Goal: Task Accomplishment & Management: Use online tool/utility

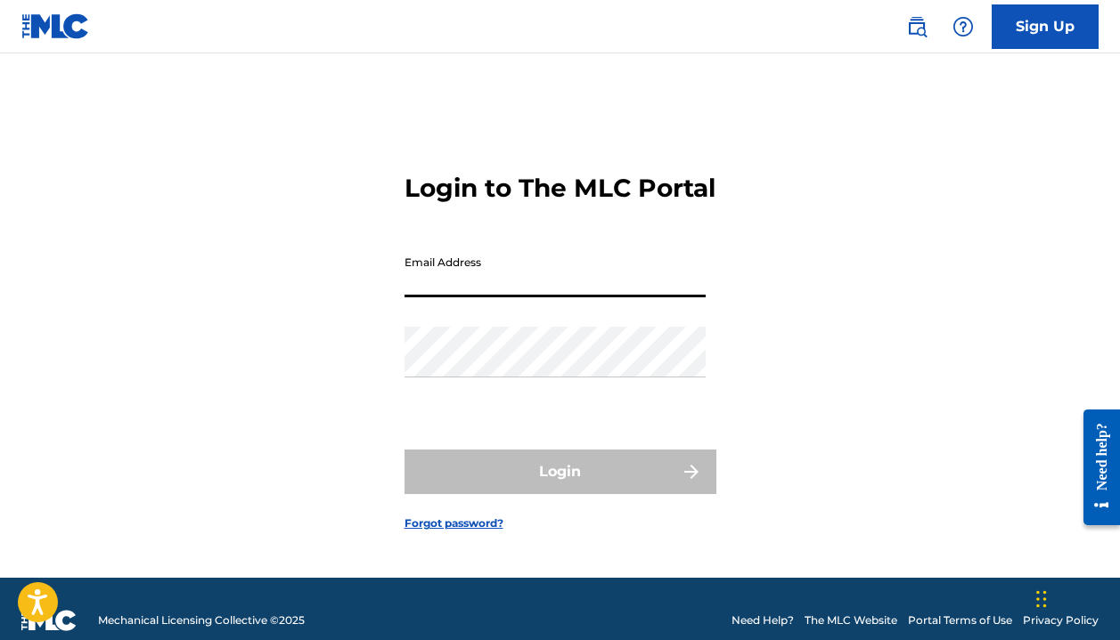
type input "[EMAIL_ADDRESS][DOMAIN_NAME]"
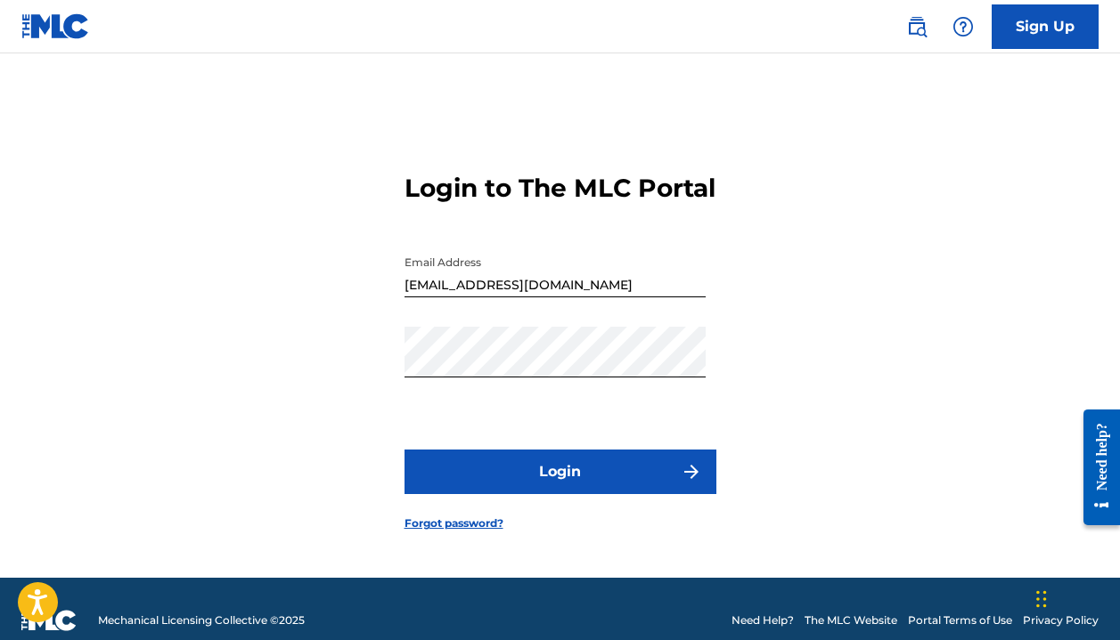
click at [548, 494] on button "Login" at bounding box center [560, 472] width 312 height 45
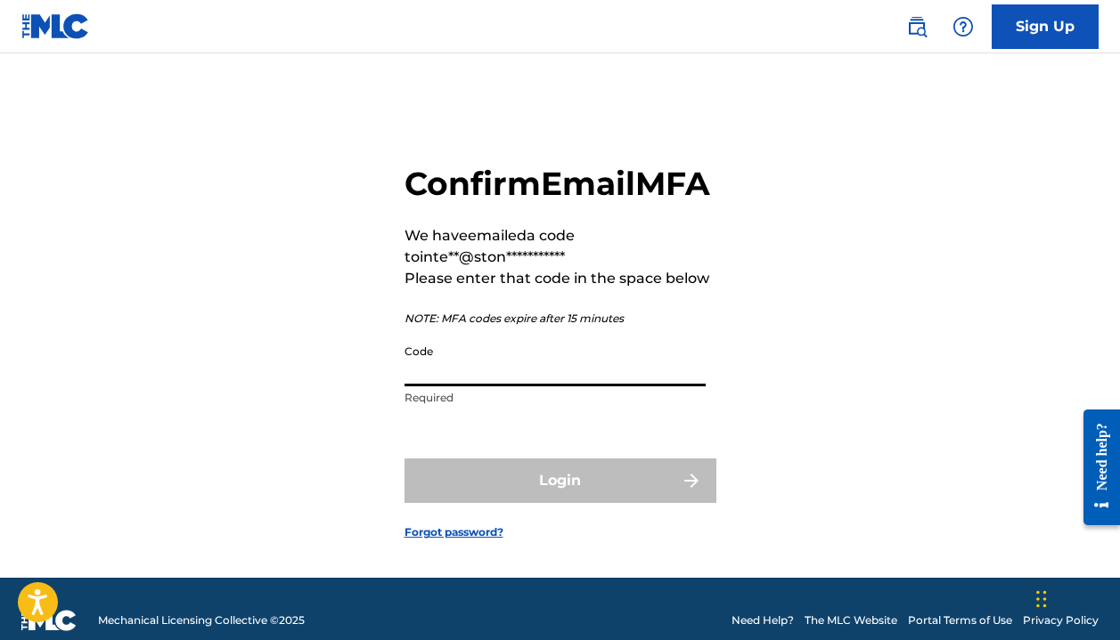
click at [479, 387] on input "Code" at bounding box center [554, 361] width 301 height 51
paste input "730657"
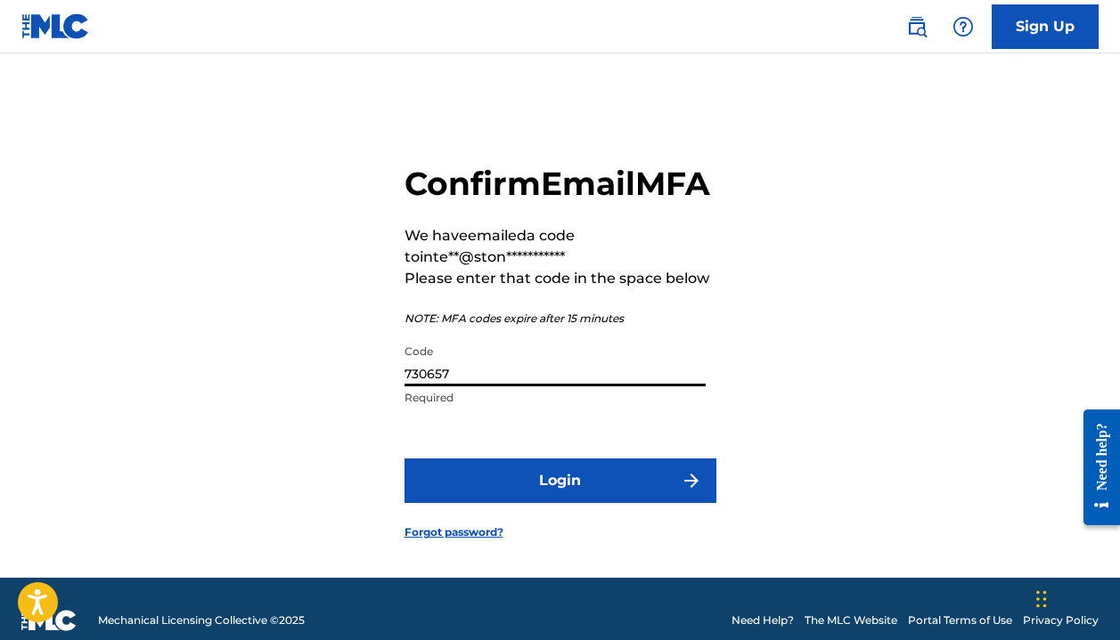
type input "730657"
click at [536, 503] on button "Login" at bounding box center [560, 481] width 312 height 45
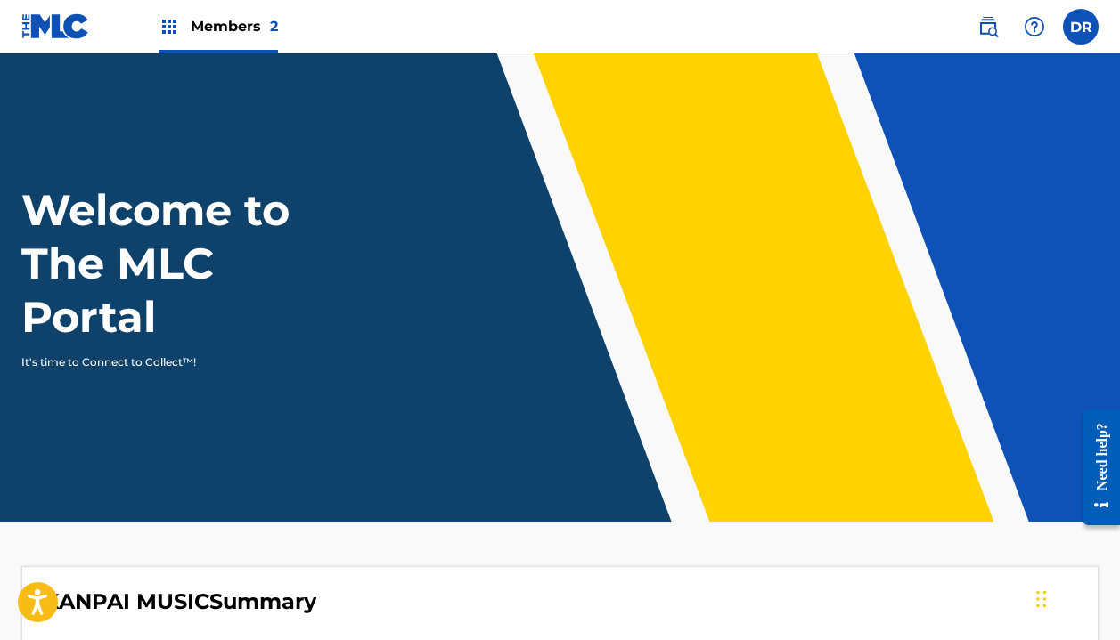
click at [224, 35] on span "Members 2" at bounding box center [234, 26] width 87 height 20
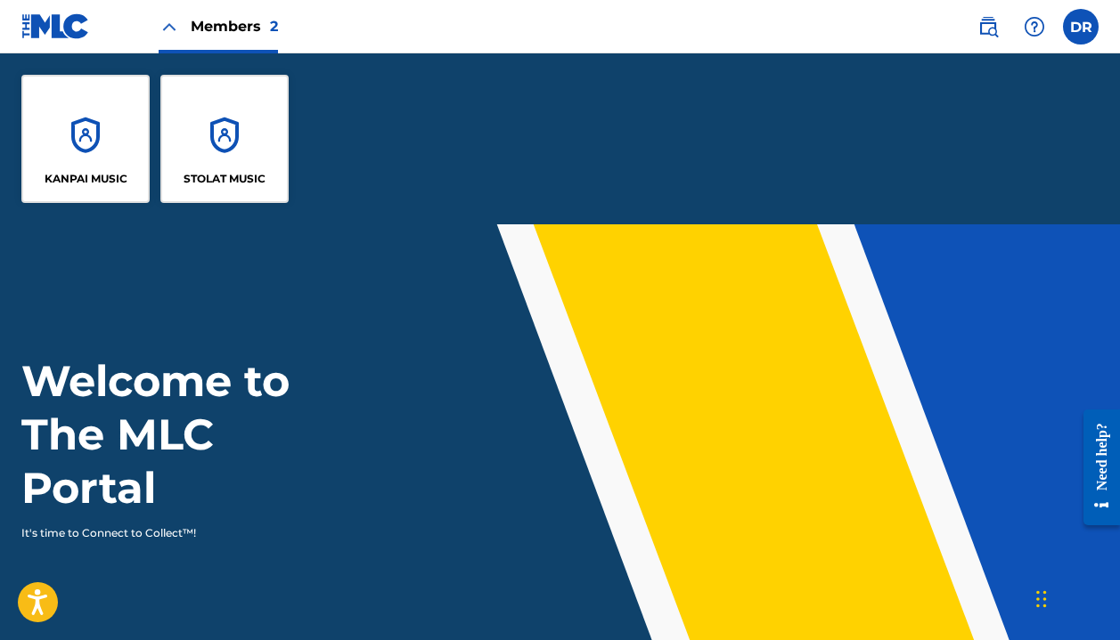
click at [184, 122] on div "STOLAT MUSIC" at bounding box center [224, 139] width 128 height 128
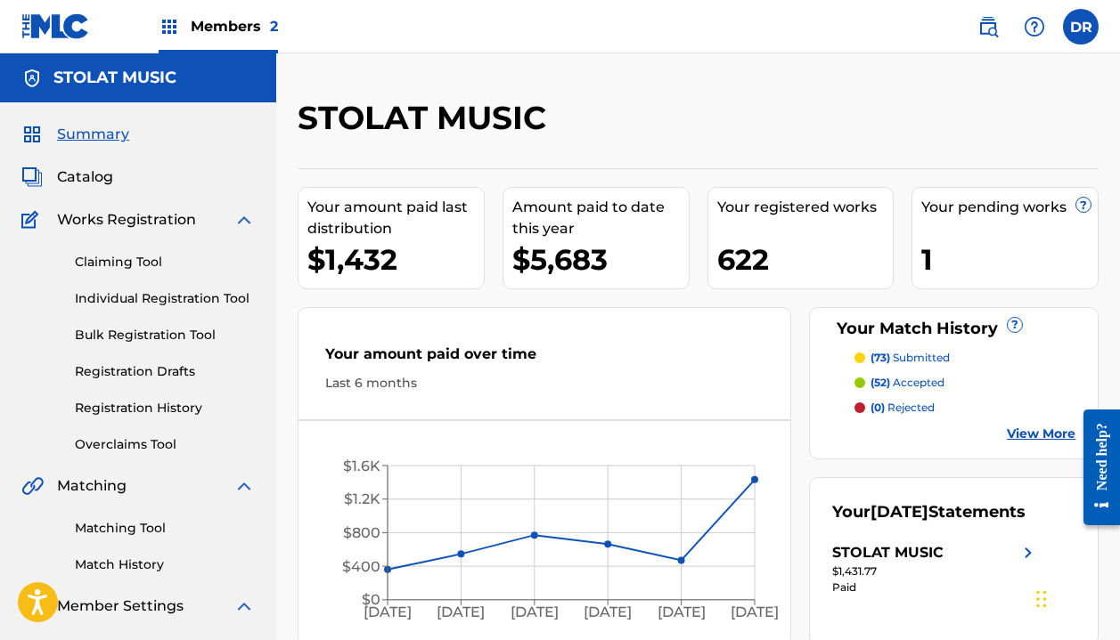
click at [121, 541] on div "Matching Tool Match History" at bounding box center [137, 536] width 233 height 78
click at [121, 527] on link "Matching Tool" at bounding box center [165, 528] width 180 height 19
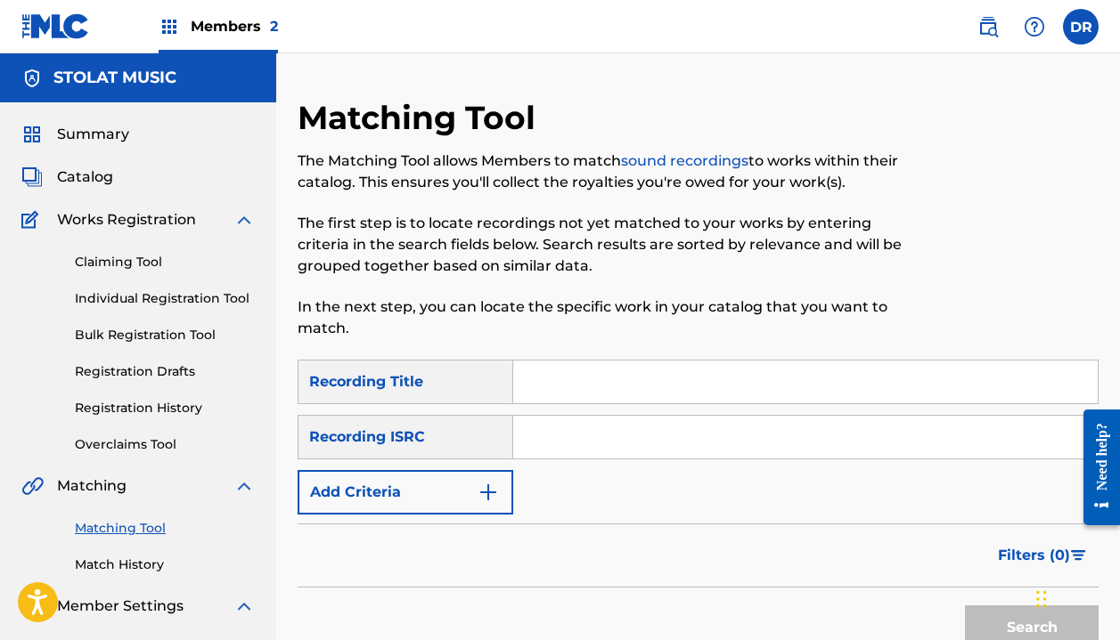
click at [594, 393] on input "Search Form" at bounding box center [805, 382] width 584 height 43
type input "bless you"
click at [419, 501] on button "Add Criteria" at bounding box center [406, 492] width 216 height 45
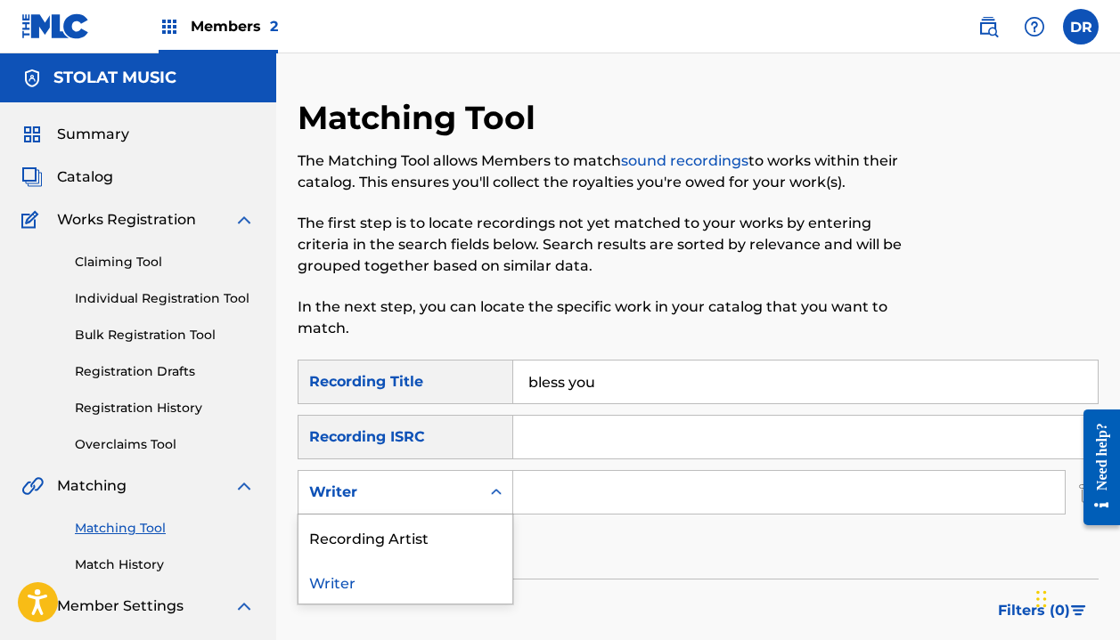
click at [396, 502] on div "Writer" at bounding box center [389, 492] width 160 height 21
click at [407, 543] on div "Recording Artist" at bounding box center [405, 537] width 214 height 45
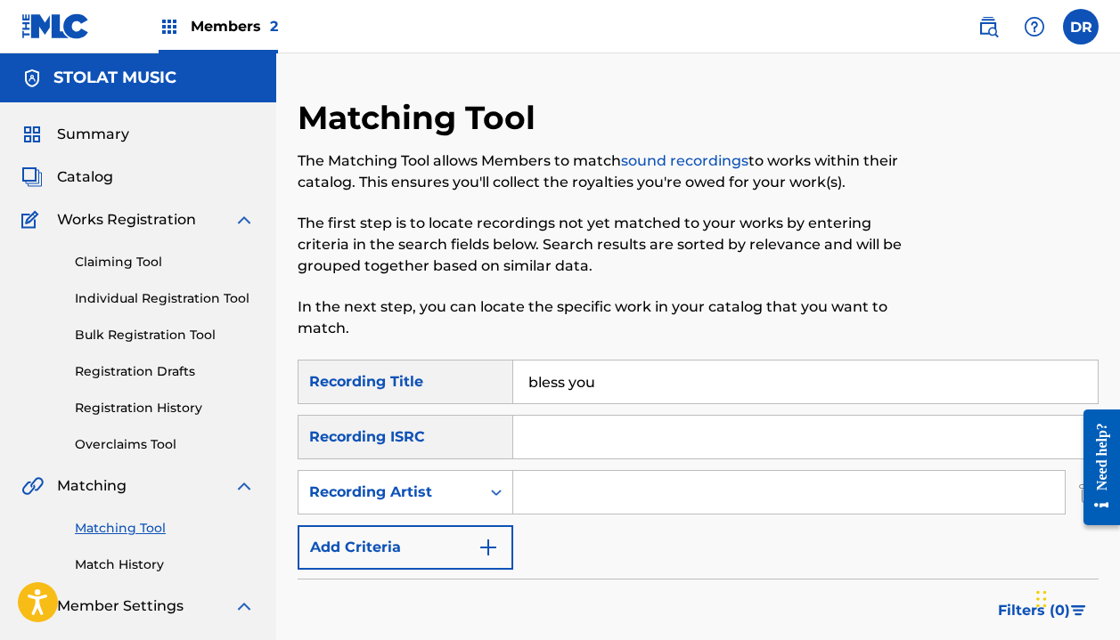
click at [533, 498] on input "Search Form" at bounding box center [788, 492] width 551 height 43
type input "[DEMOGRAPHIC_DATA]"
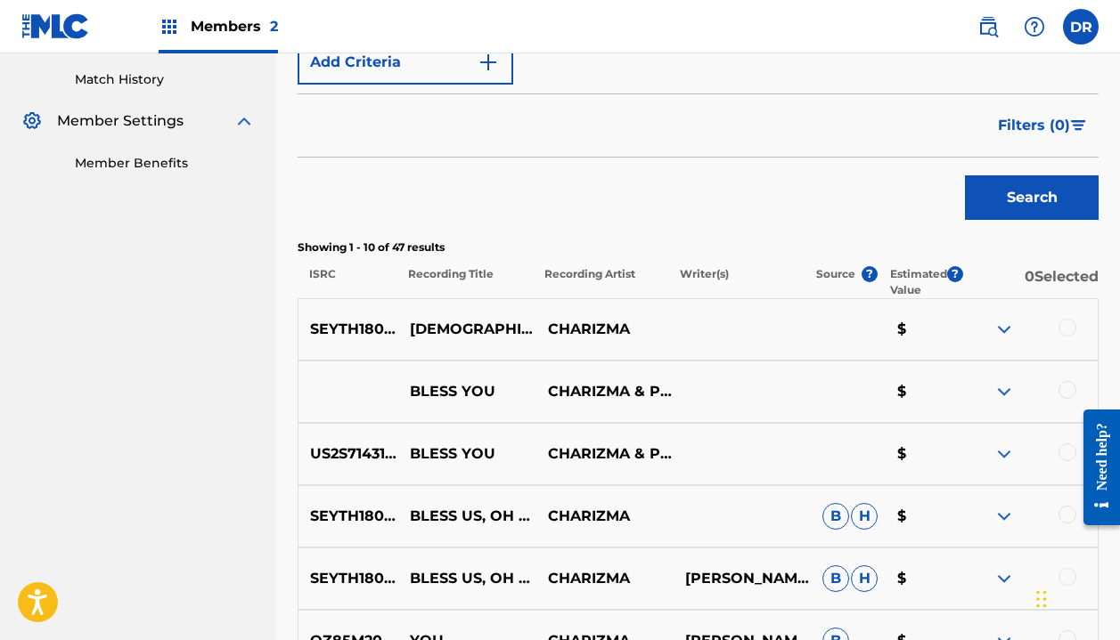
scroll to position [491, 0]
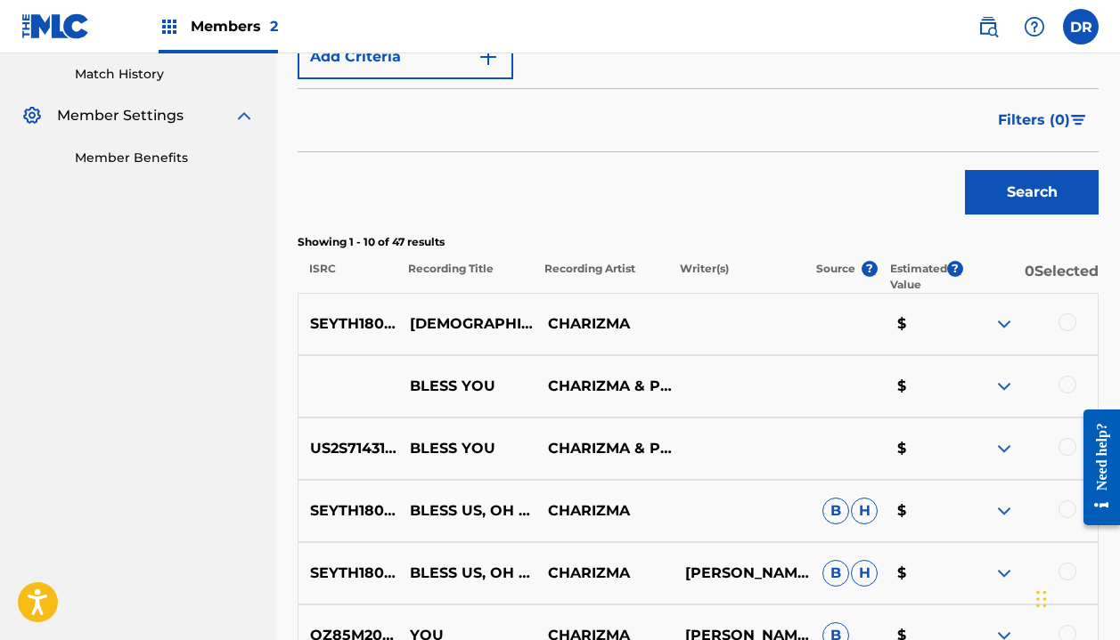
click at [1065, 387] on div at bounding box center [1067, 385] width 18 height 18
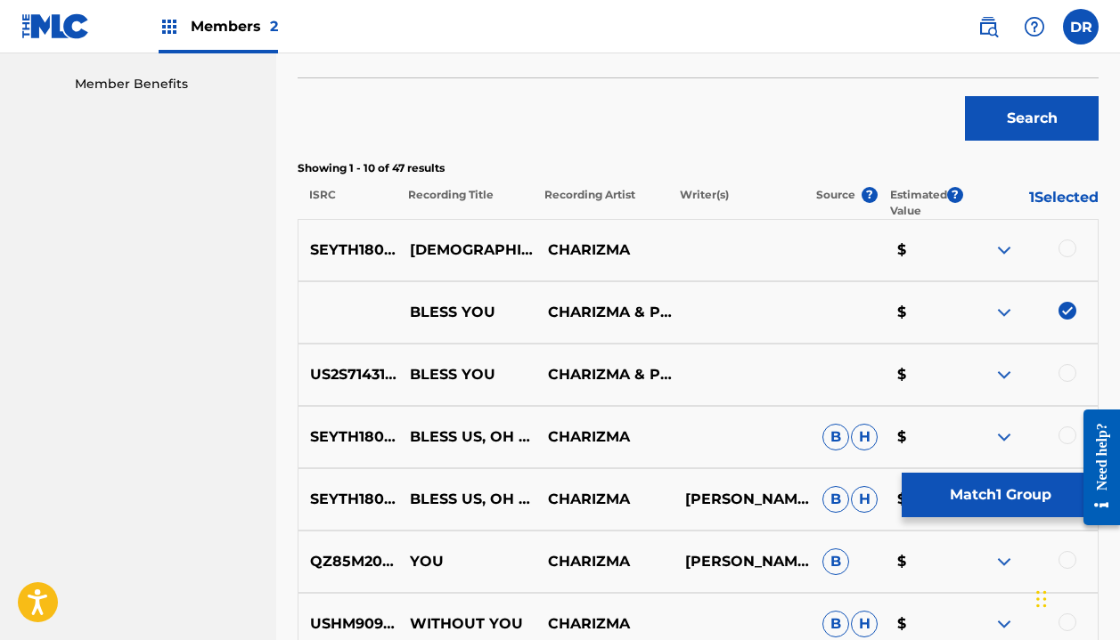
scroll to position [567, 0]
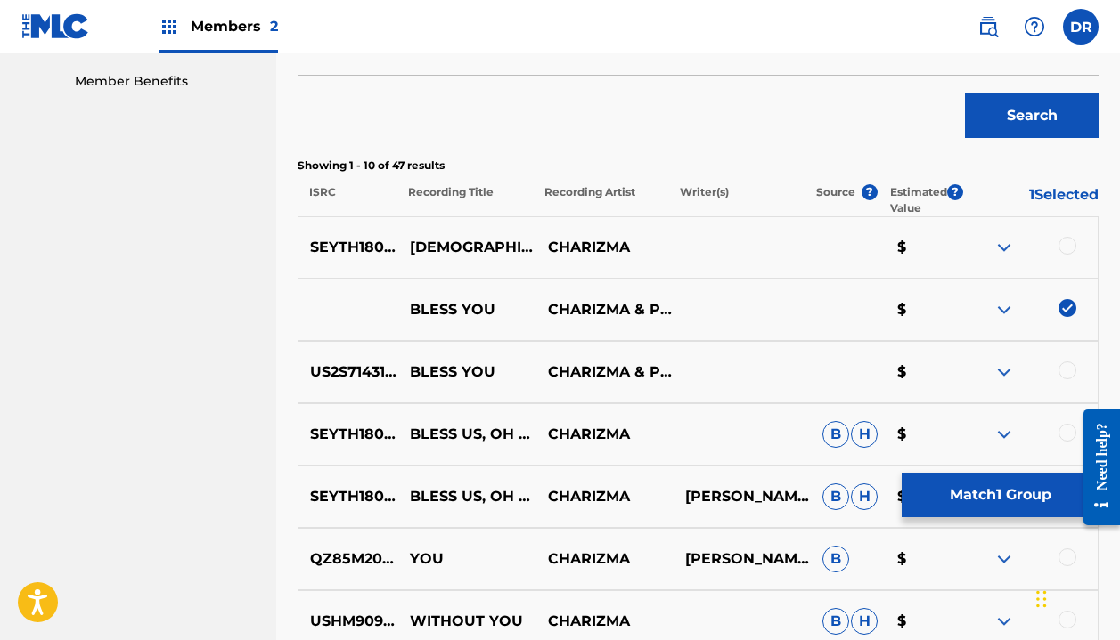
click at [1066, 376] on div at bounding box center [1067, 371] width 18 height 18
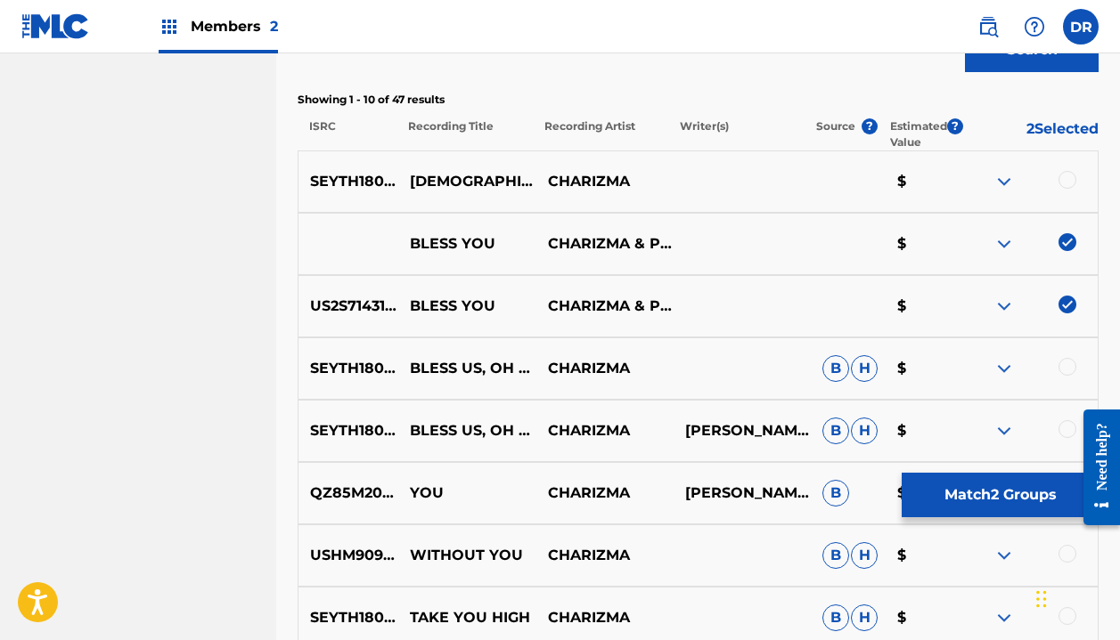
scroll to position [628, 0]
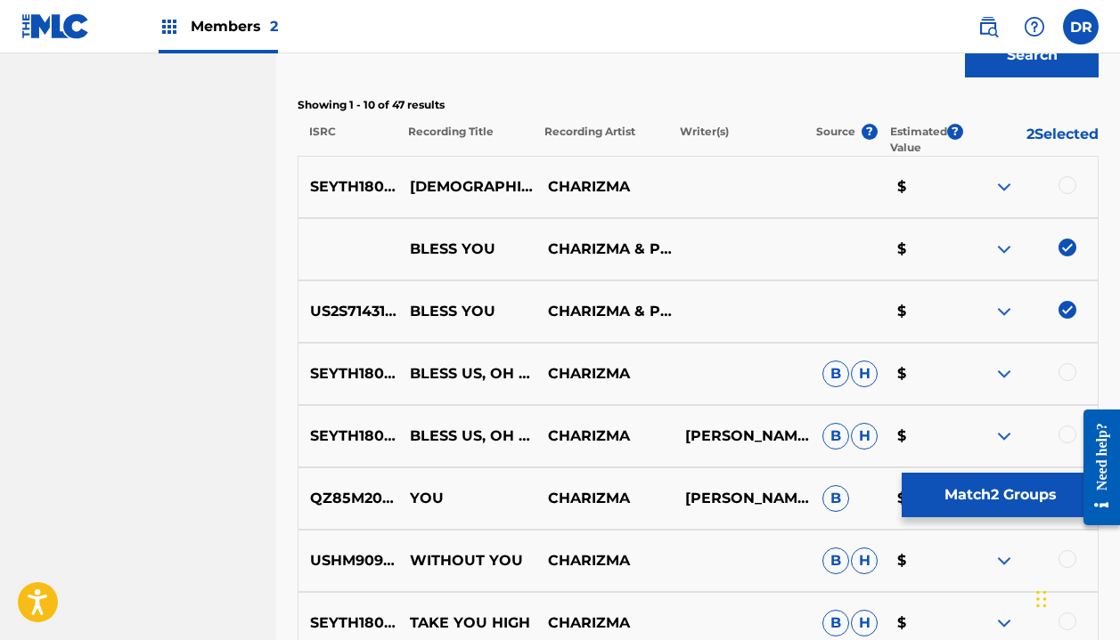
click at [953, 485] on button "Match 2 Groups" at bounding box center [1000, 495] width 197 height 45
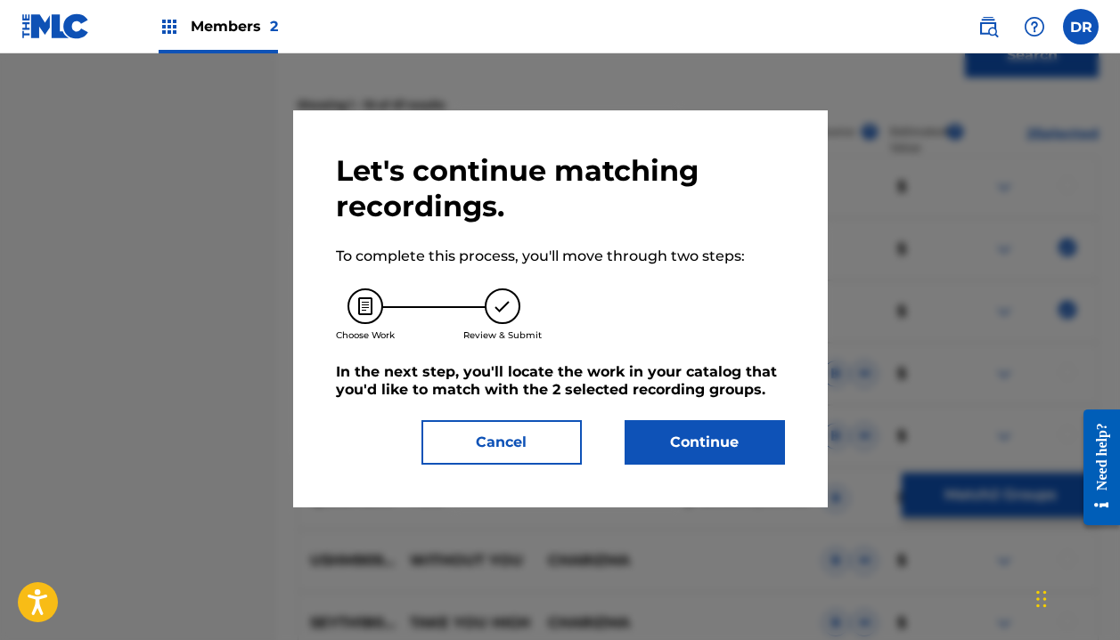
click at [670, 443] on button "Continue" at bounding box center [704, 442] width 160 height 45
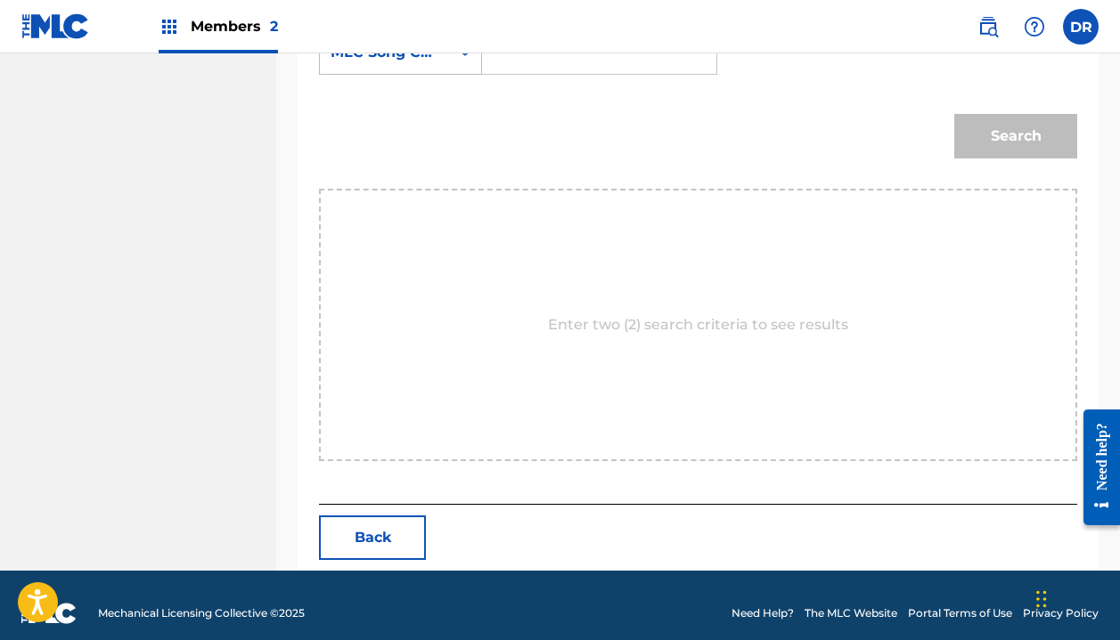
scroll to position [409, 0]
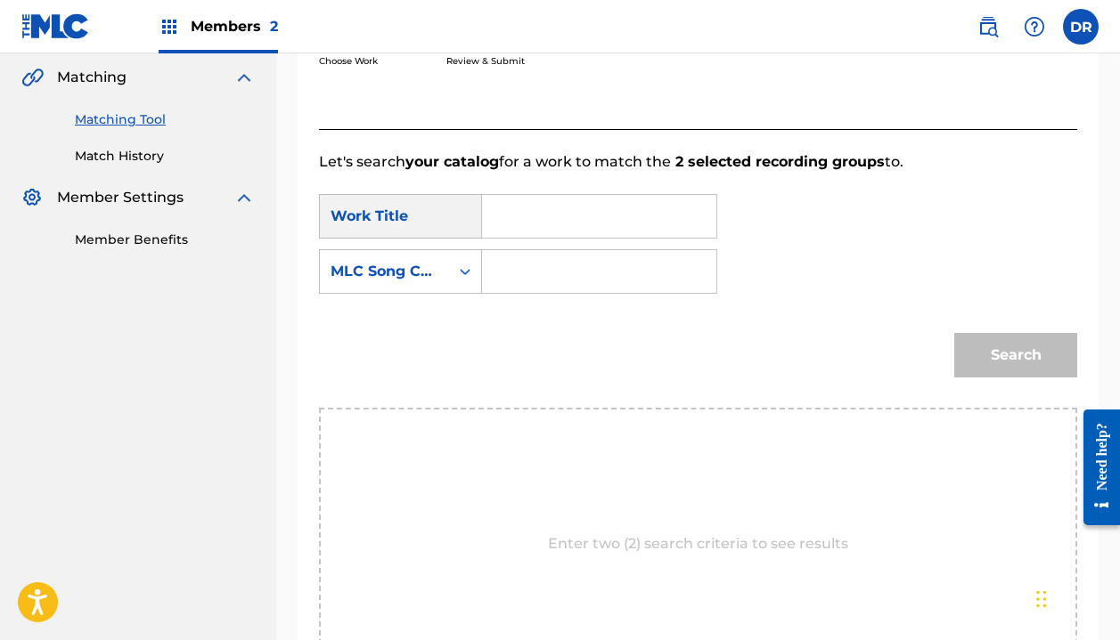
click at [514, 209] on input "Search Form" at bounding box center [599, 216] width 204 height 43
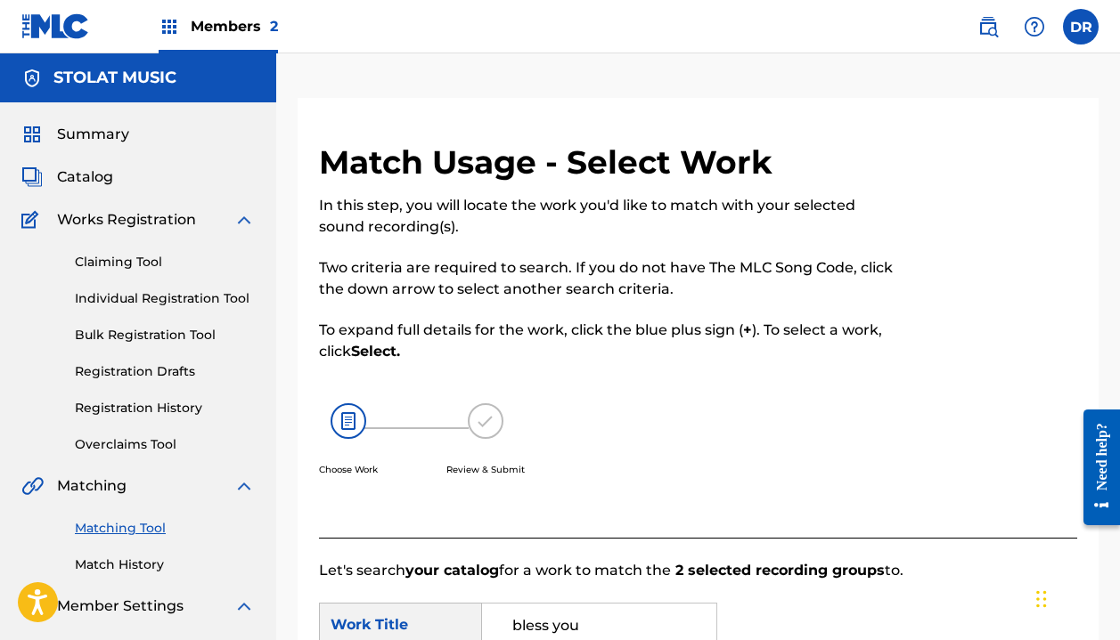
scroll to position [0, 0]
type input "bless you"
click at [105, 58] on div "STOLAT MUSIC" at bounding box center [138, 77] width 276 height 49
click at [105, 72] on h5 "STOLAT MUSIC" at bounding box center [114, 78] width 123 height 20
click at [204, 25] on span "Members 2" at bounding box center [234, 26] width 87 height 20
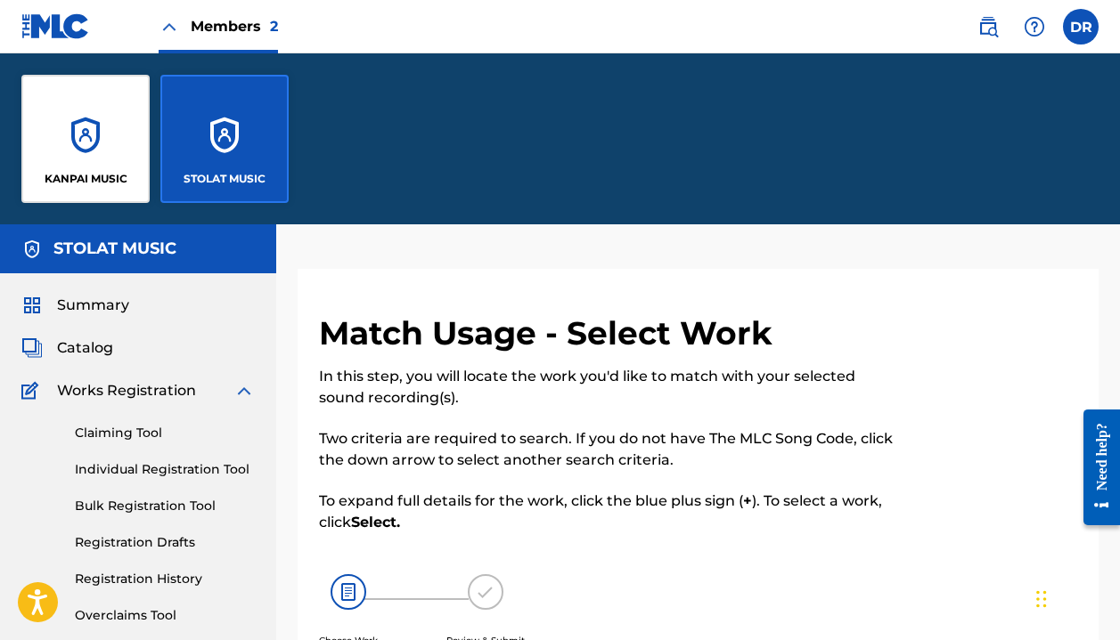
click at [105, 118] on div "KANPAI MUSIC" at bounding box center [85, 139] width 128 height 128
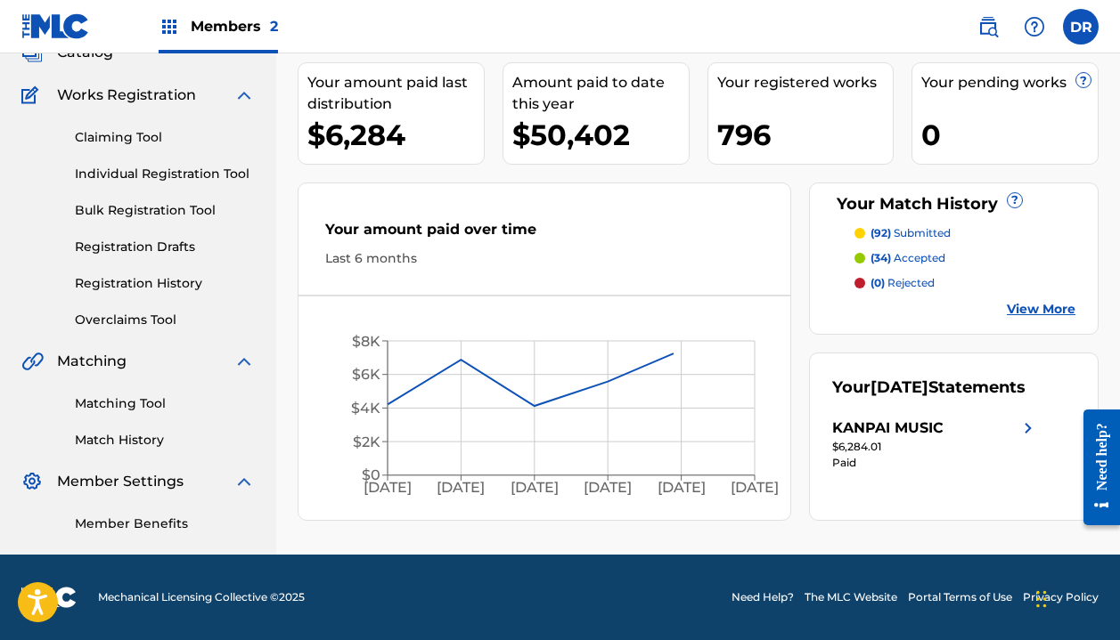
scroll to position [125, 0]
click at [141, 402] on link "Matching Tool" at bounding box center [165, 404] width 180 height 19
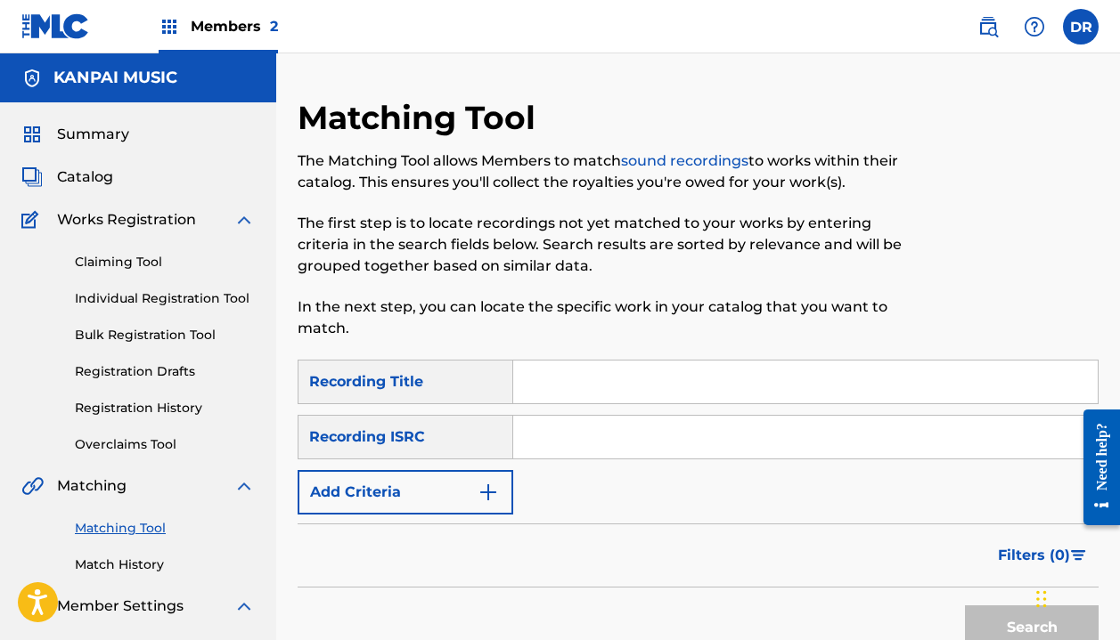
click at [598, 375] on input "Search Form" at bounding box center [805, 382] width 584 height 43
type input "bless you"
click at [446, 481] on button "Add Criteria" at bounding box center [406, 492] width 216 height 45
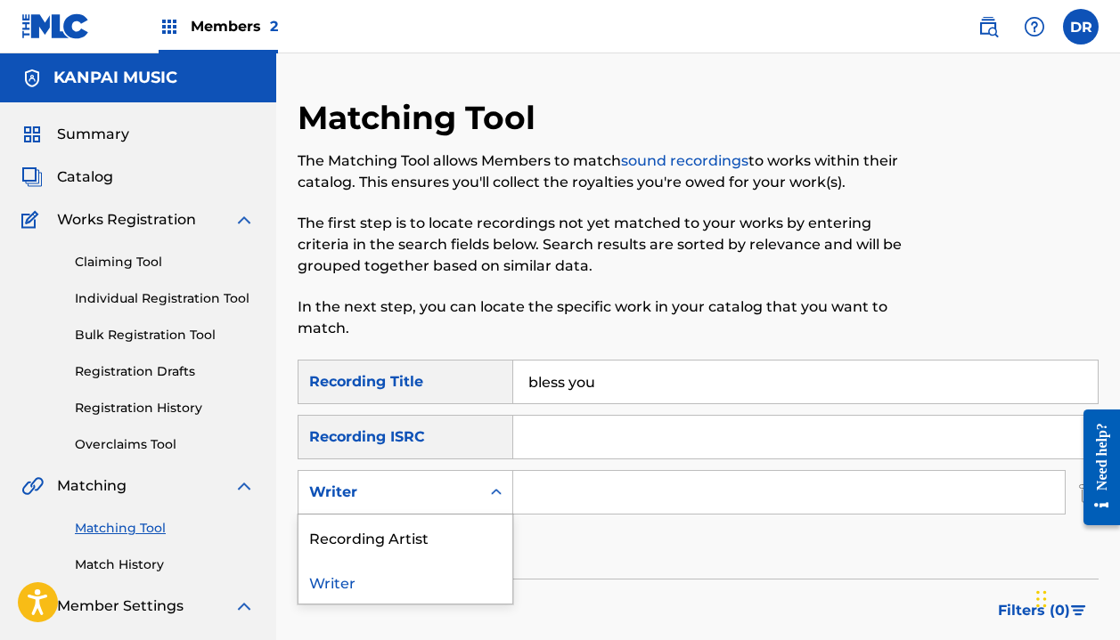
click at [443, 502] on div "Writer" at bounding box center [389, 492] width 160 height 21
click at [437, 529] on div "Recording Artist" at bounding box center [405, 537] width 214 height 45
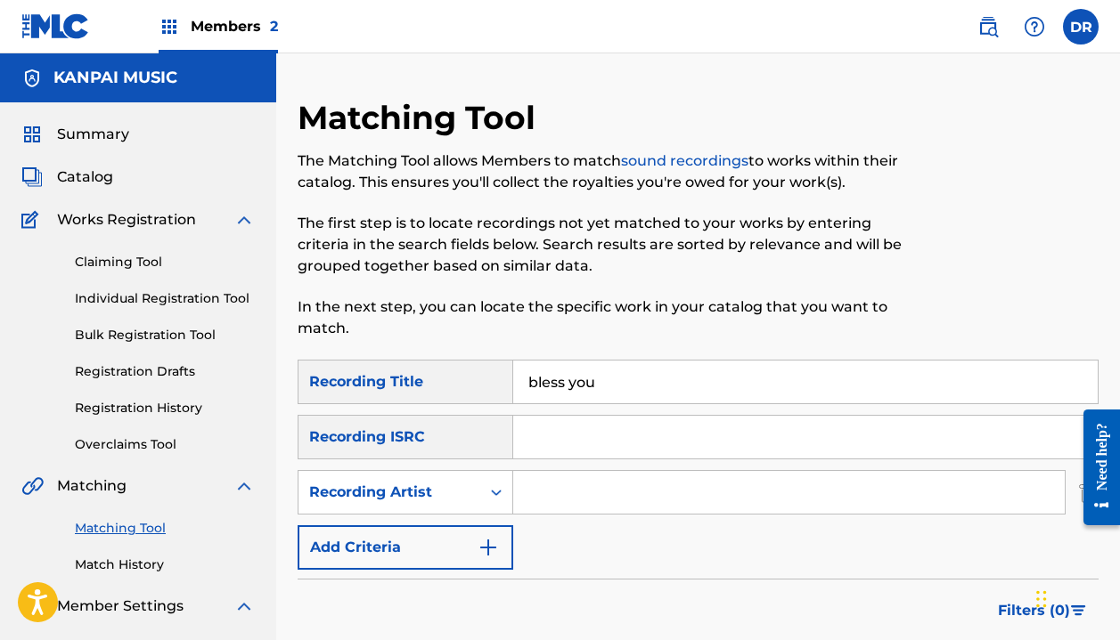
click at [590, 503] on input "Search Form" at bounding box center [788, 492] width 551 height 43
type input "[DEMOGRAPHIC_DATA]"
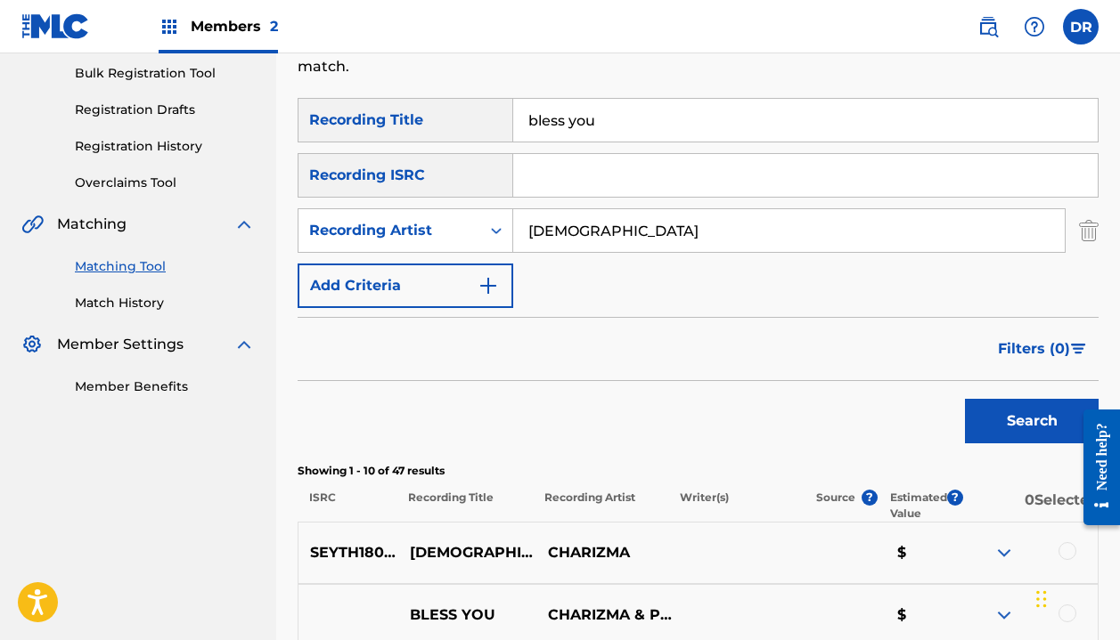
scroll to position [580, 0]
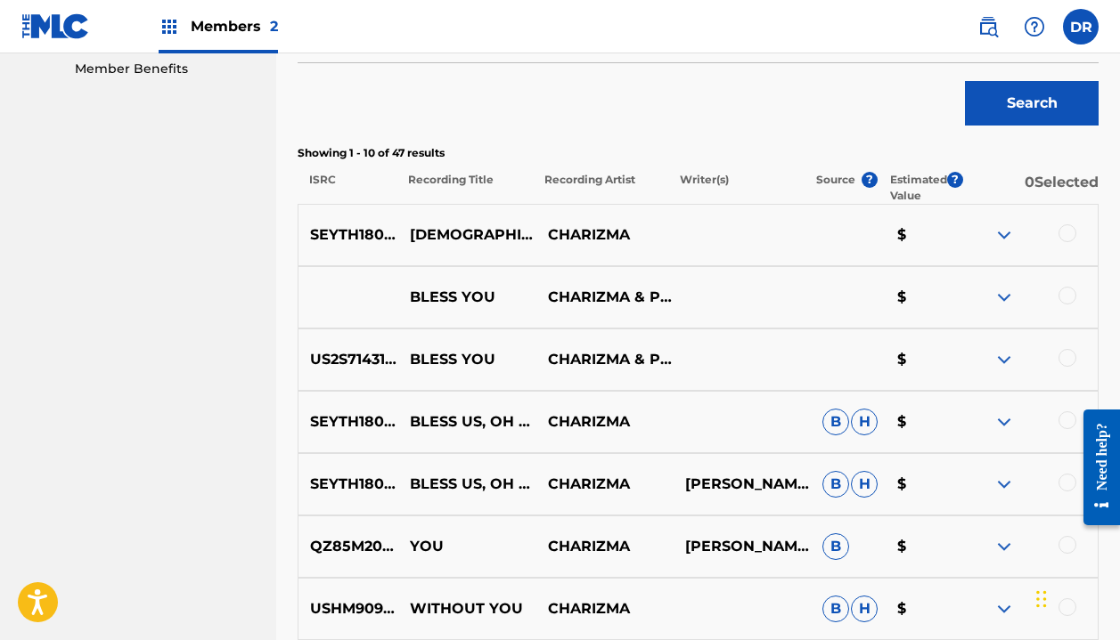
click at [1065, 293] on div at bounding box center [1067, 296] width 18 height 18
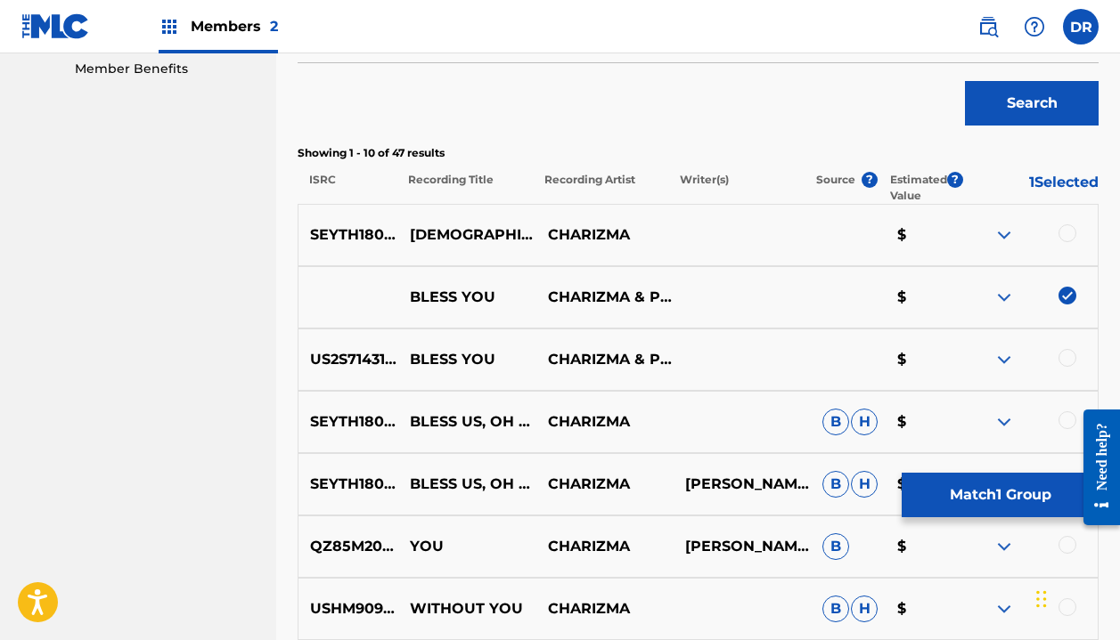
click at [1065, 354] on div at bounding box center [1067, 358] width 18 height 18
click at [959, 495] on button "Match 2 Groups" at bounding box center [1000, 495] width 197 height 45
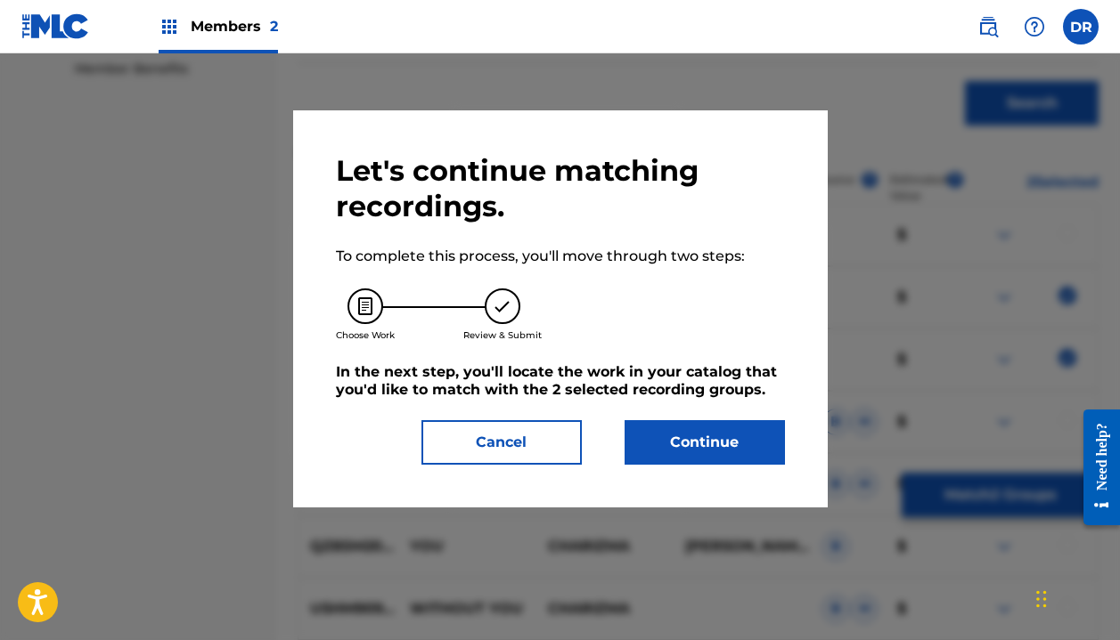
click at [711, 439] on button "Continue" at bounding box center [704, 442] width 160 height 45
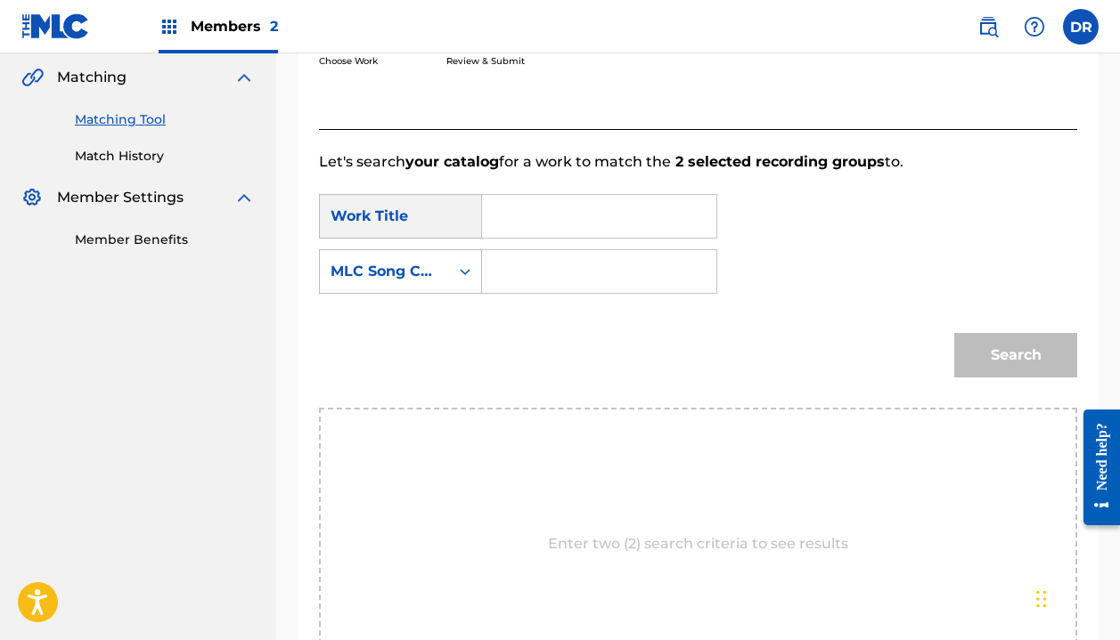
click at [538, 194] on form "SearchWithCriteria754ca2bd-1bde-462c-867f-9e7969f1c05c Work Title SearchWithCri…" at bounding box center [698, 290] width 758 height 235
click at [538, 218] on input "Search Form" at bounding box center [599, 216] width 204 height 43
type input "bless you"
click at [527, 263] on strong "bless" at bounding box center [531, 256] width 39 height 17
click at [527, 277] on input "Search Form" at bounding box center [599, 271] width 204 height 43
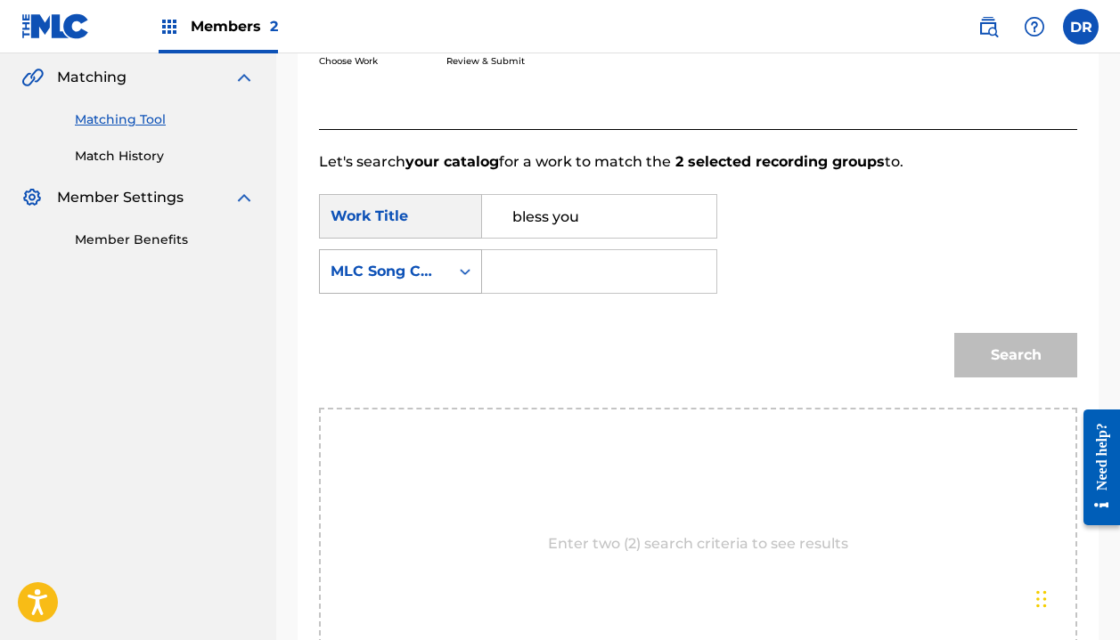
click at [438, 275] on div "MLC Song Code" at bounding box center [384, 272] width 129 height 34
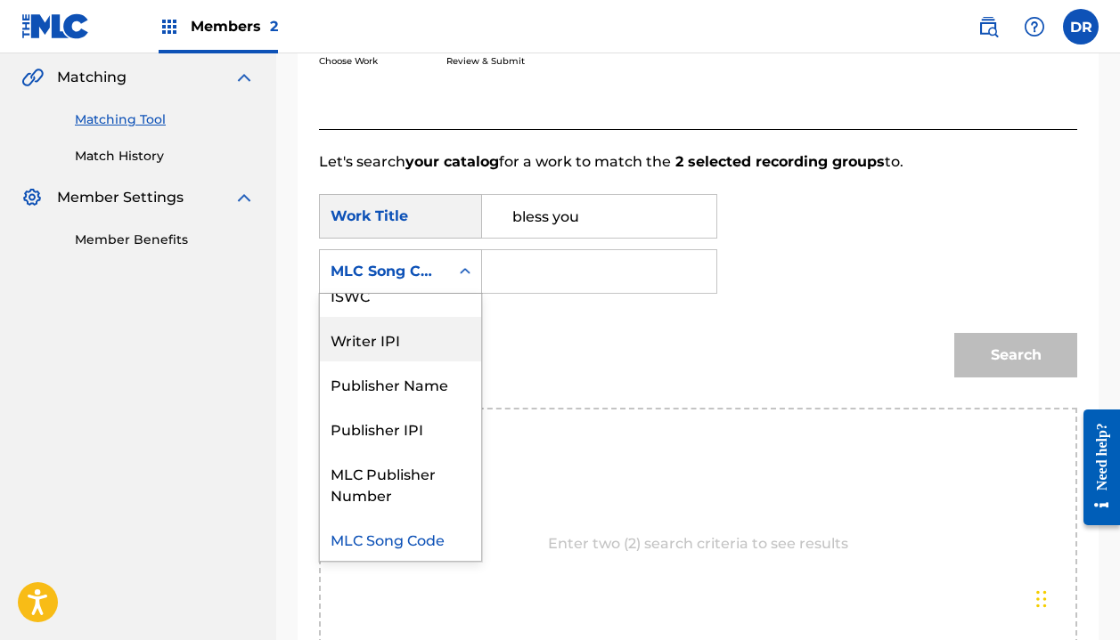
scroll to position [0, 0]
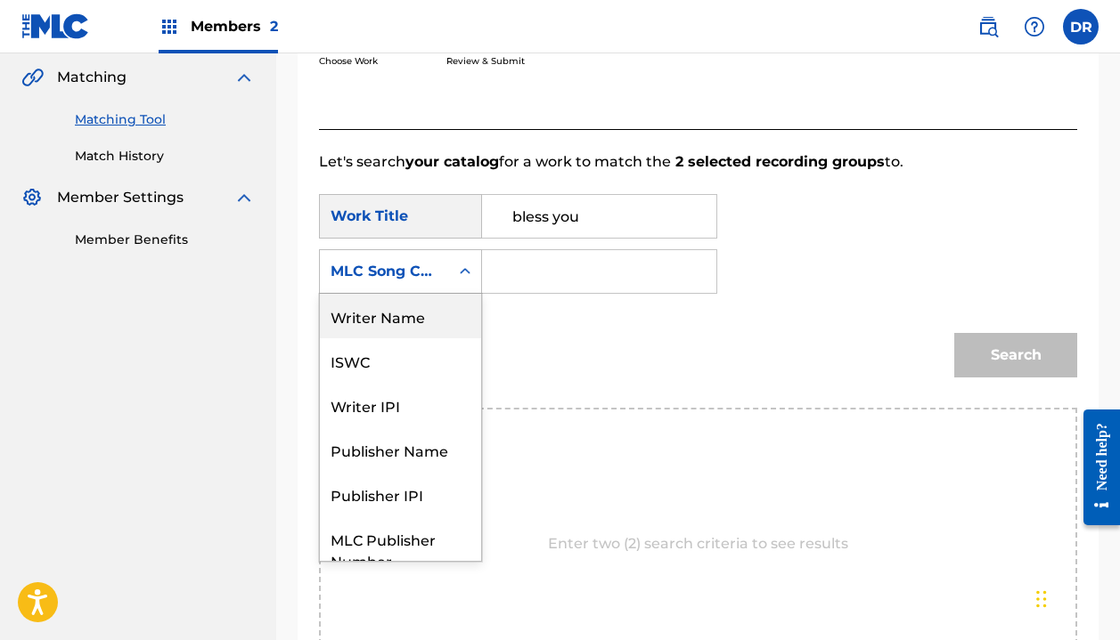
click at [388, 324] on div "Writer Name" at bounding box center [400, 316] width 161 height 45
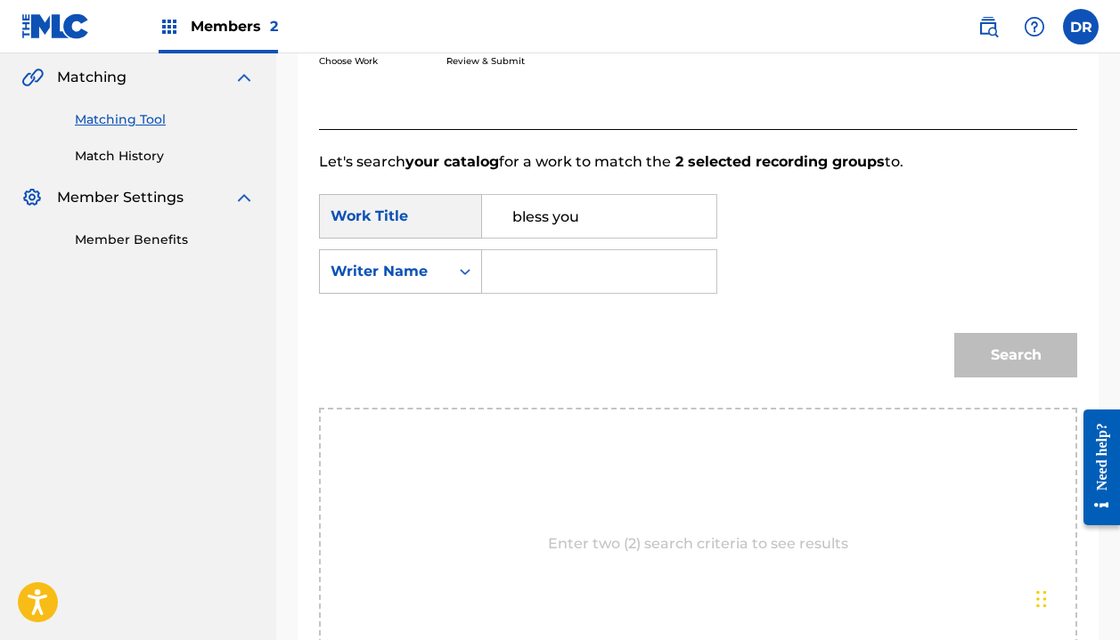
click at [533, 275] on input "Search Form" at bounding box center [599, 271] width 204 height 43
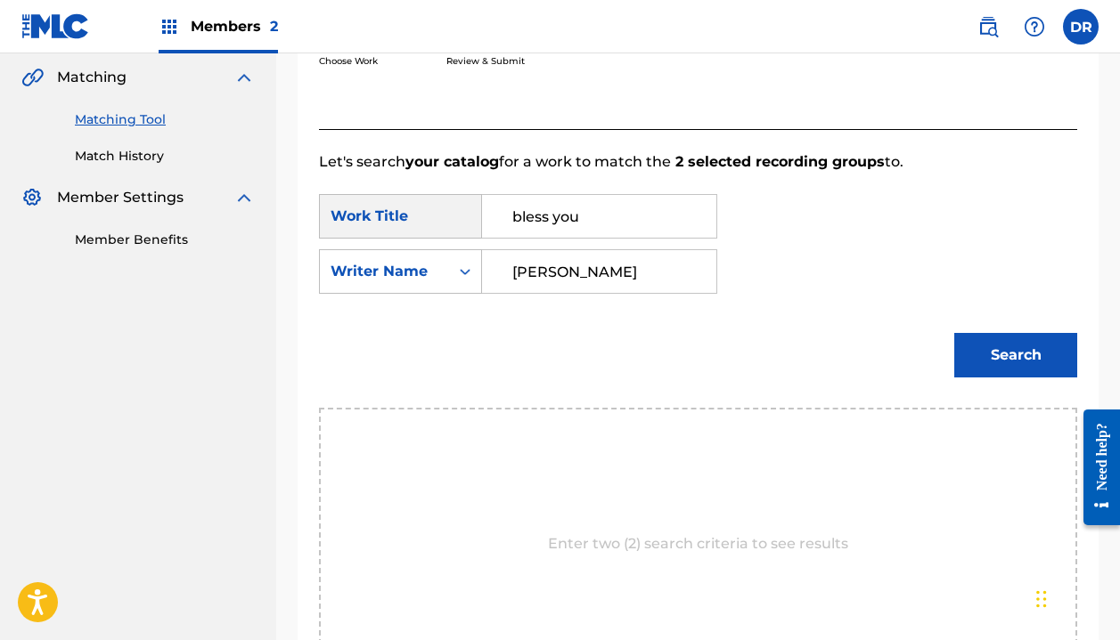
type input "[PERSON_NAME]"
click at [1016, 355] on button "Search" at bounding box center [1015, 355] width 123 height 45
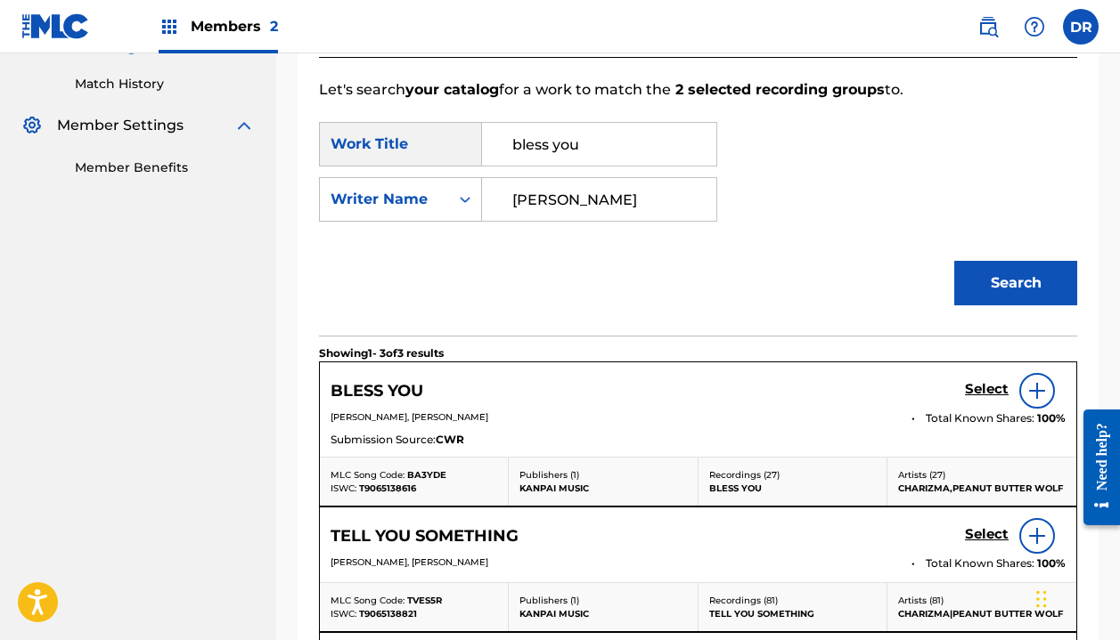
scroll to position [486, 0]
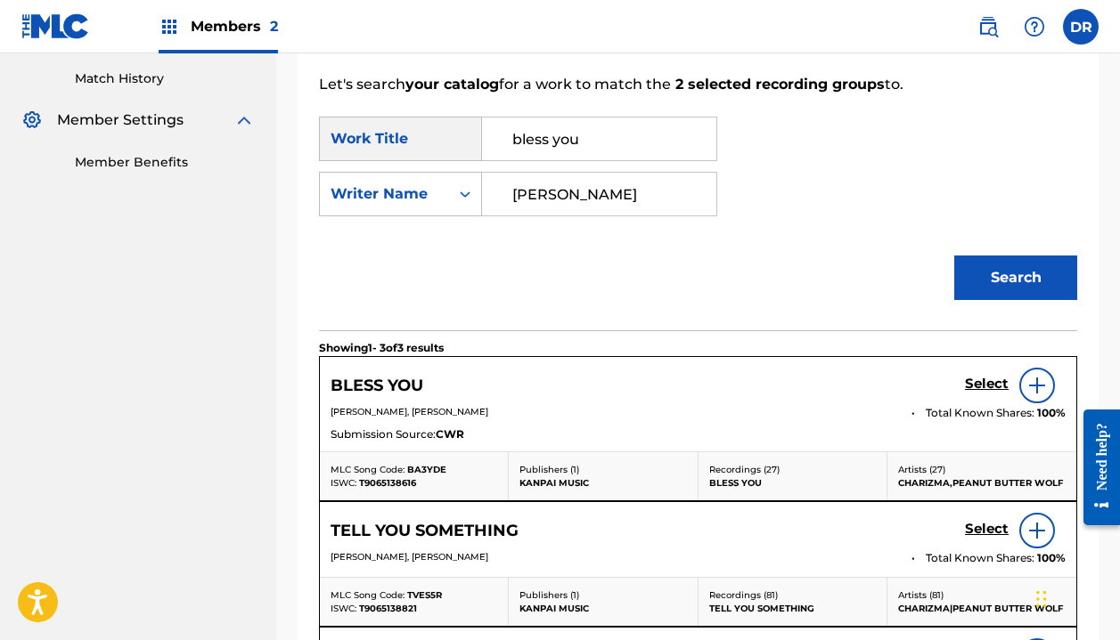
click at [997, 381] on h5 "Select" at bounding box center [987, 384] width 44 height 17
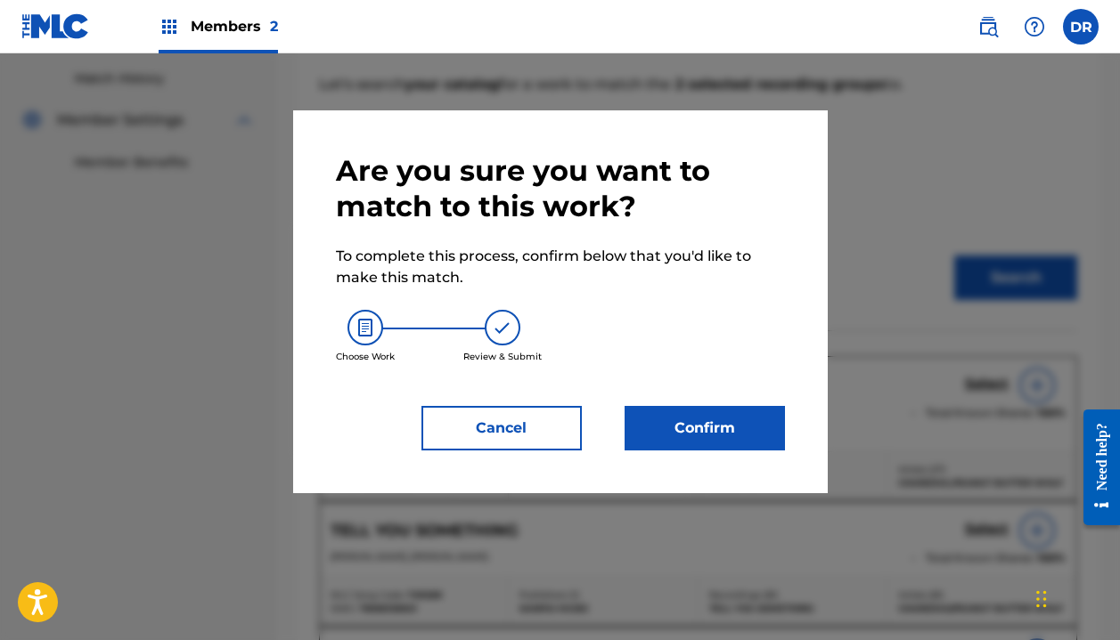
click at [687, 421] on button "Confirm" at bounding box center [704, 428] width 160 height 45
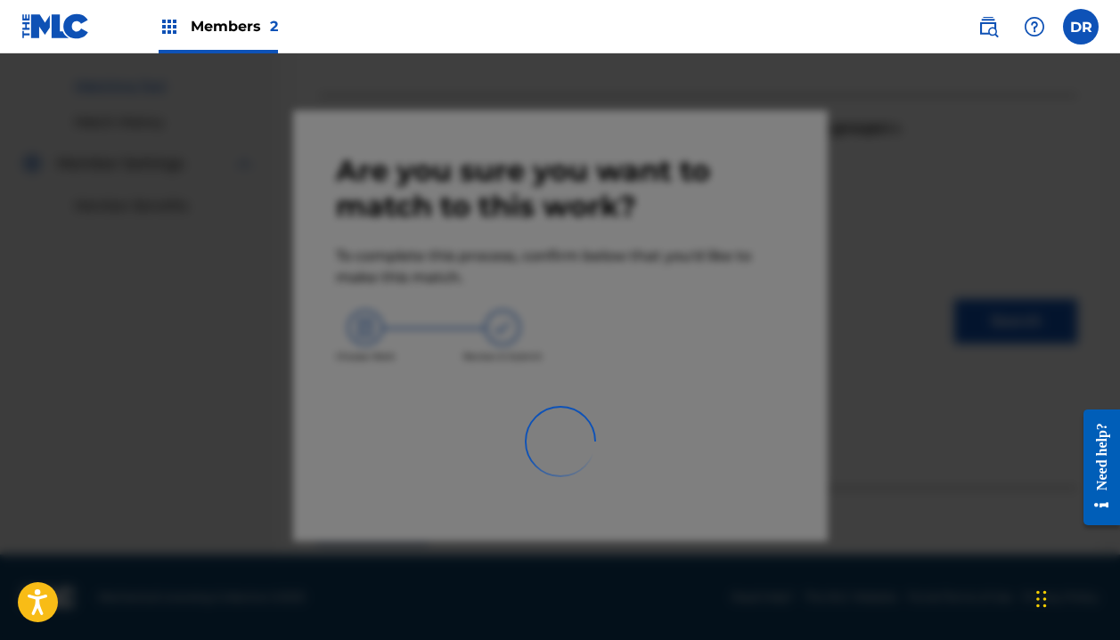
scroll to position [125, 0]
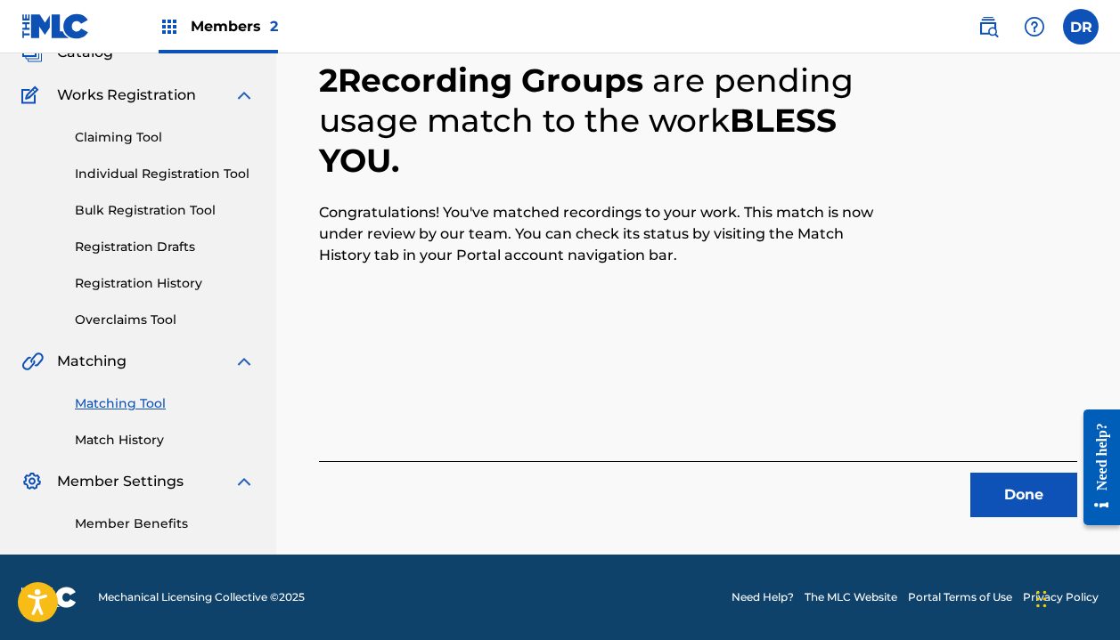
click at [989, 488] on button "Done" at bounding box center [1023, 495] width 107 height 45
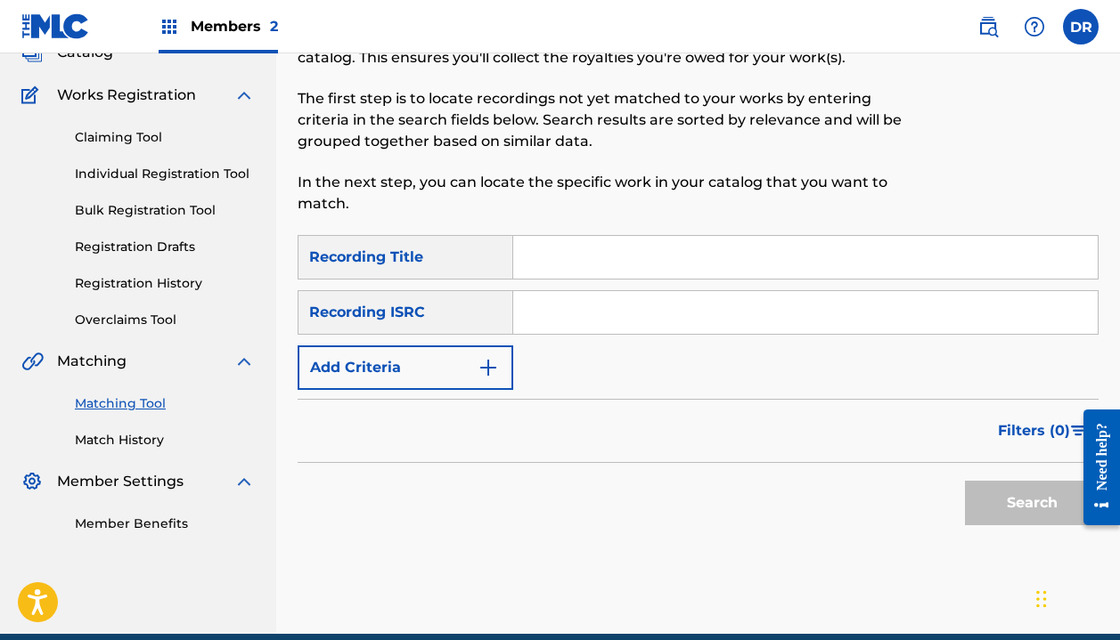
click at [682, 263] on input "Search Form" at bounding box center [805, 257] width 584 height 43
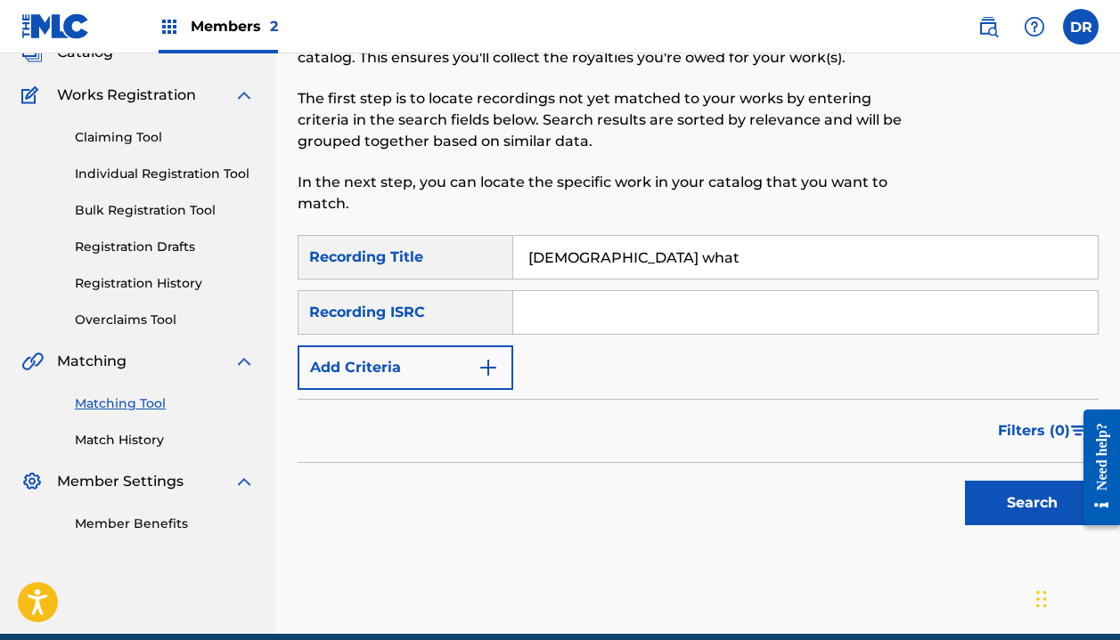
type input "[DEMOGRAPHIC_DATA] what"
click at [430, 374] on button "Add Criteria" at bounding box center [406, 368] width 216 height 45
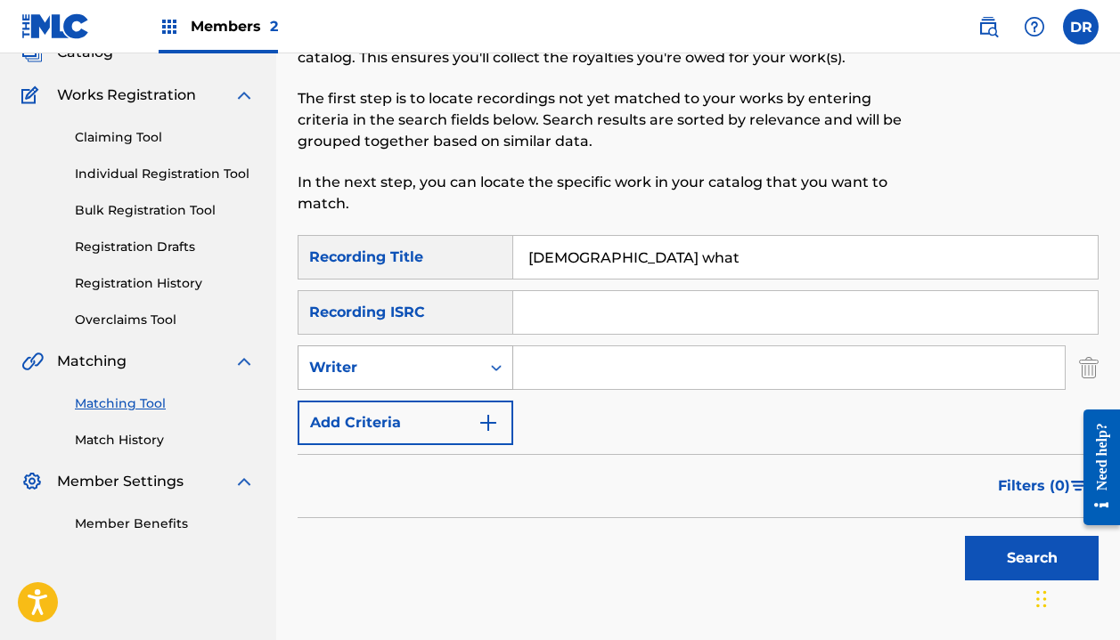
click at [427, 380] on div "Writer" at bounding box center [389, 368] width 182 height 34
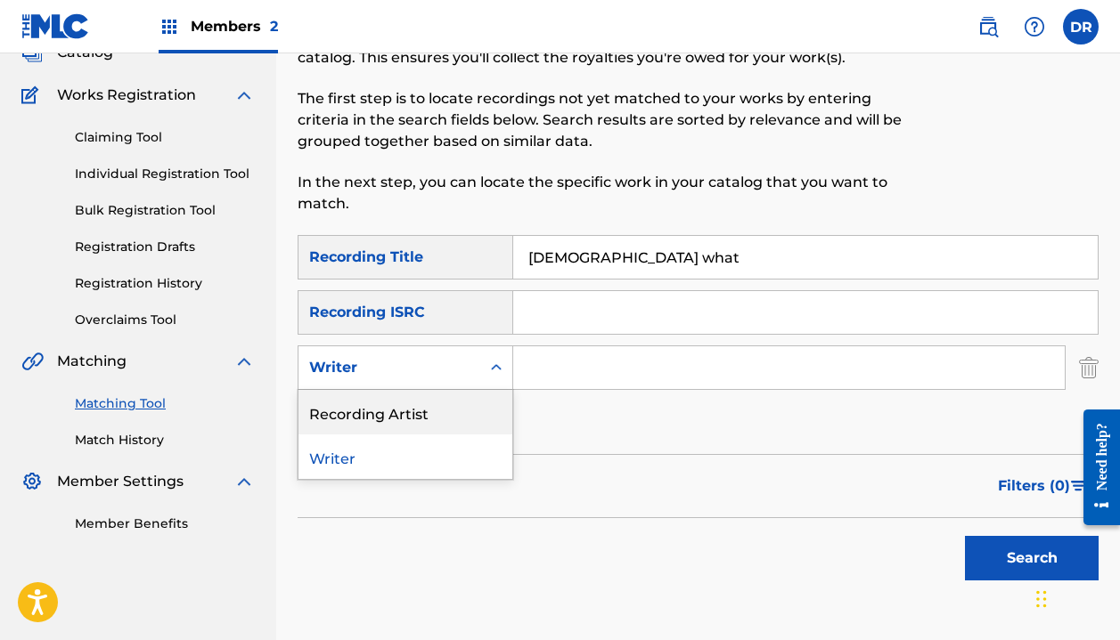
click at [427, 400] on div "Recording Artist" at bounding box center [405, 412] width 214 height 45
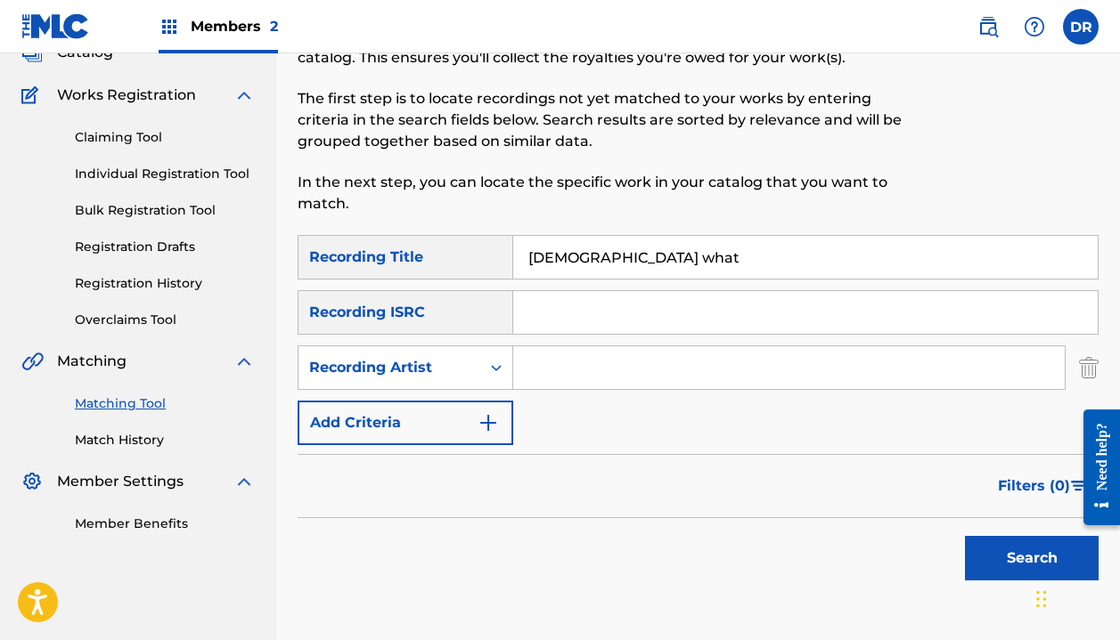
click at [562, 373] on input "Search Form" at bounding box center [788, 368] width 551 height 43
type input "[DEMOGRAPHIC_DATA]"
click at [1032, 559] on button "Search" at bounding box center [1032, 558] width 134 height 45
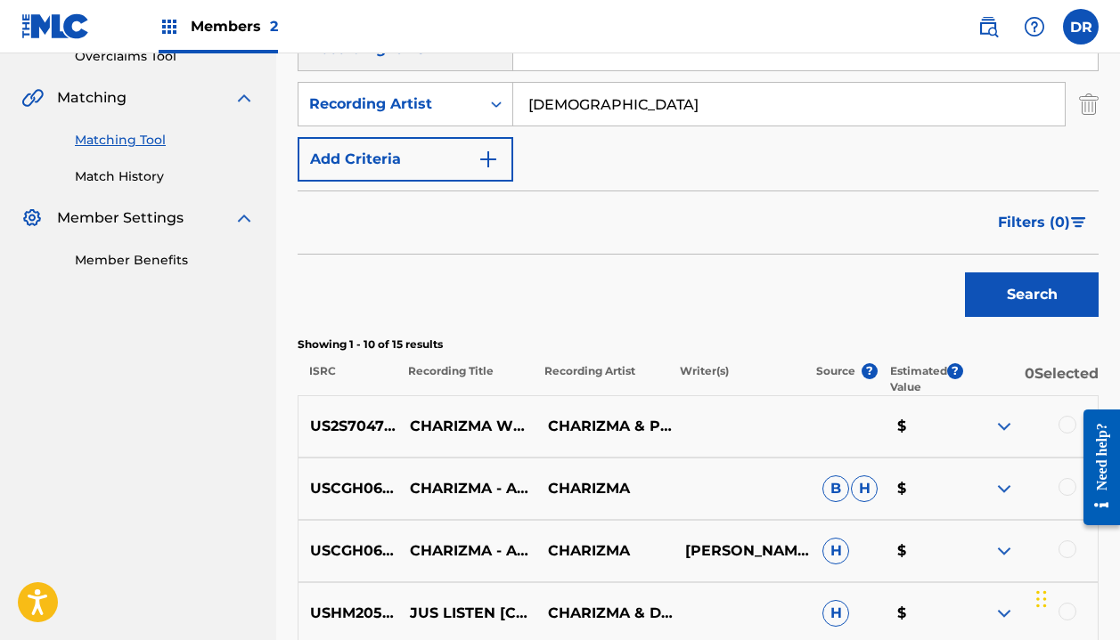
scroll to position [418, 0]
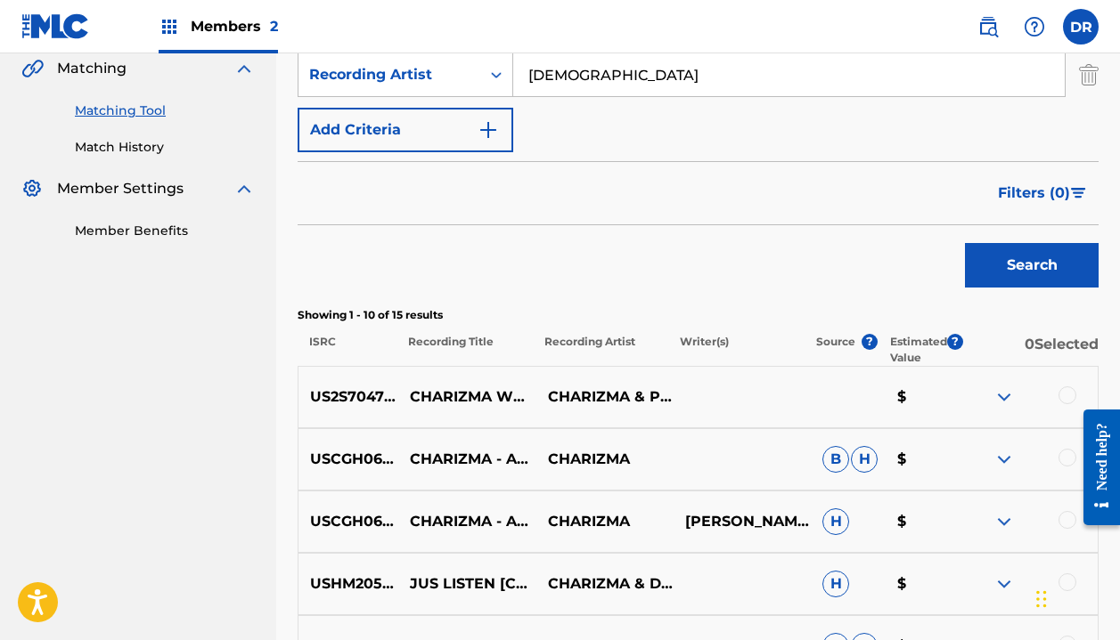
click at [1060, 392] on div at bounding box center [1067, 396] width 18 height 18
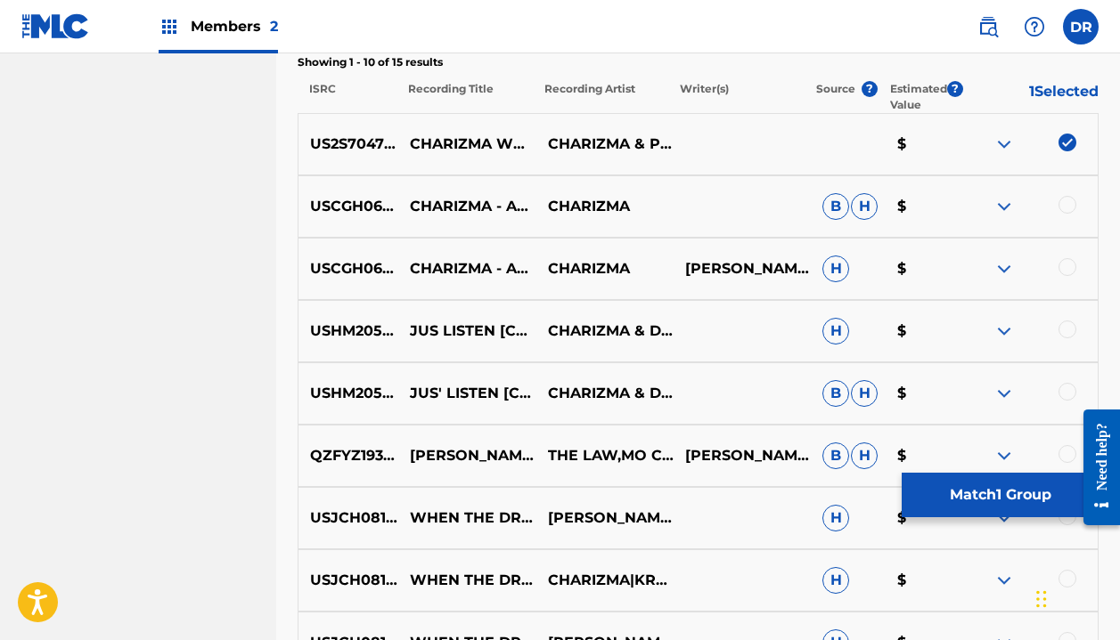
scroll to position [685, 0]
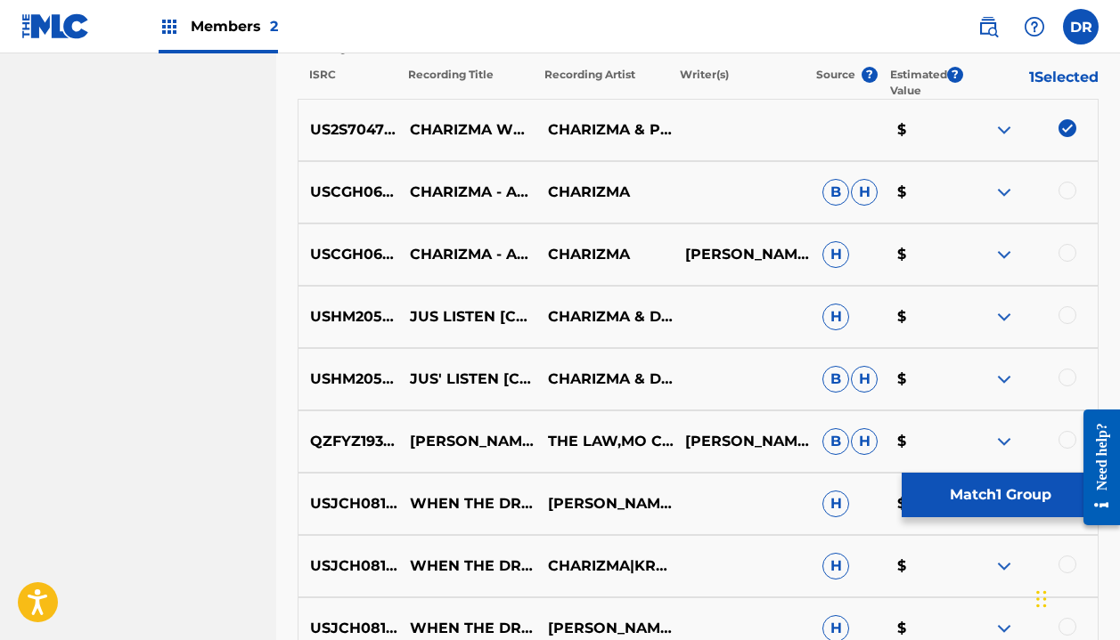
click at [979, 494] on button "Match 1 Group" at bounding box center [1000, 495] width 197 height 45
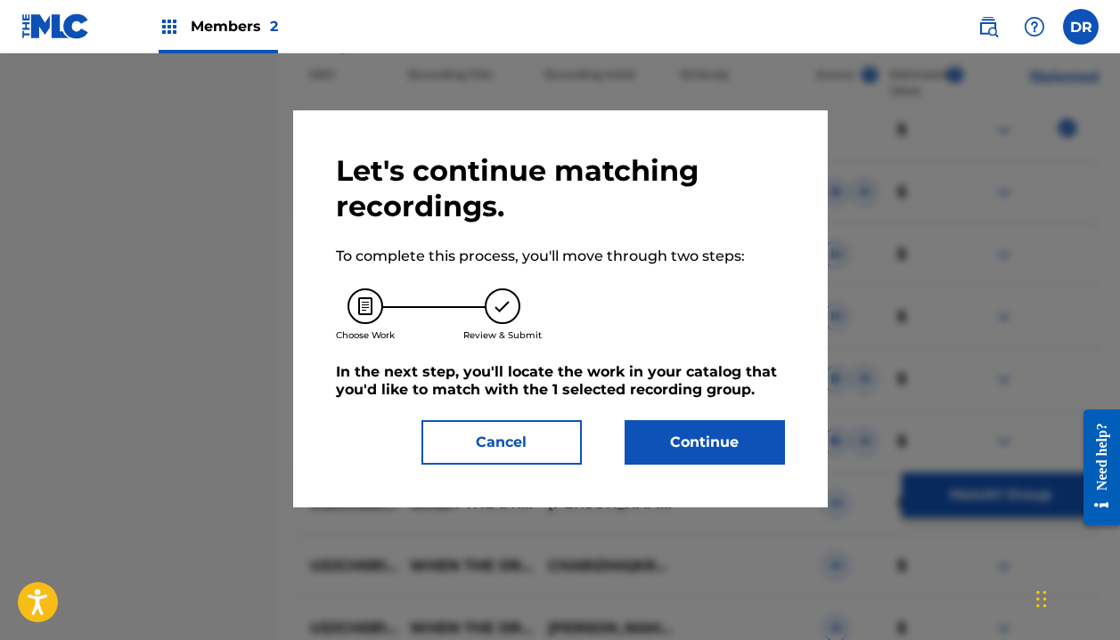
click at [690, 448] on button "Continue" at bounding box center [704, 442] width 160 height 45
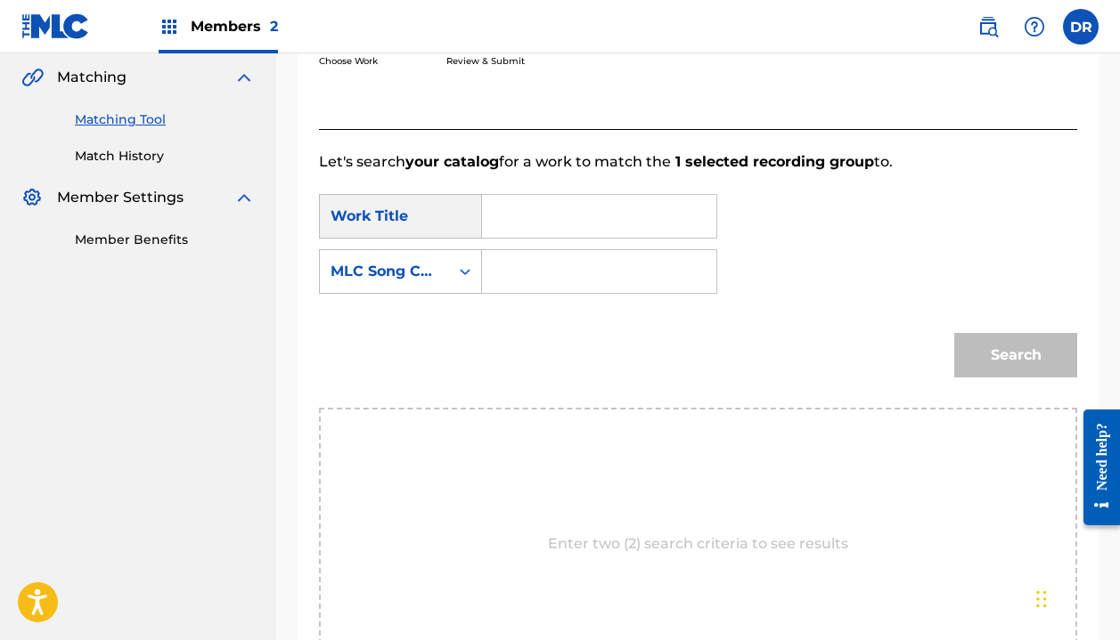
click at [527, 216] on input "Search Form" at bounding box center [599, 216] width 204 height 43
click at [527, 272] on strong "wha" at bounding box center [528, 277] width 32 height 17
type input "[DEMOGRAPHIC_DATA] what"
click at [527, 272] on input "Search Form" at bounding box center [599, 271] width 204 height 43
click at [438, 272] on div "MLC Song Code" at bounding box center [384, 272] width 129 height 34
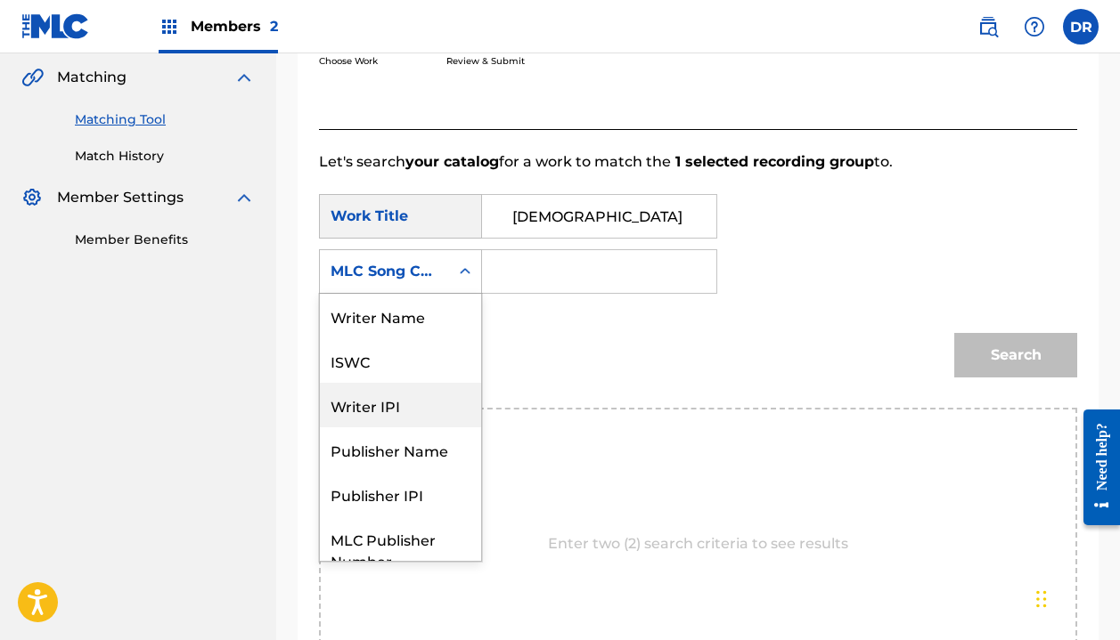
scroll to position [0, 0]
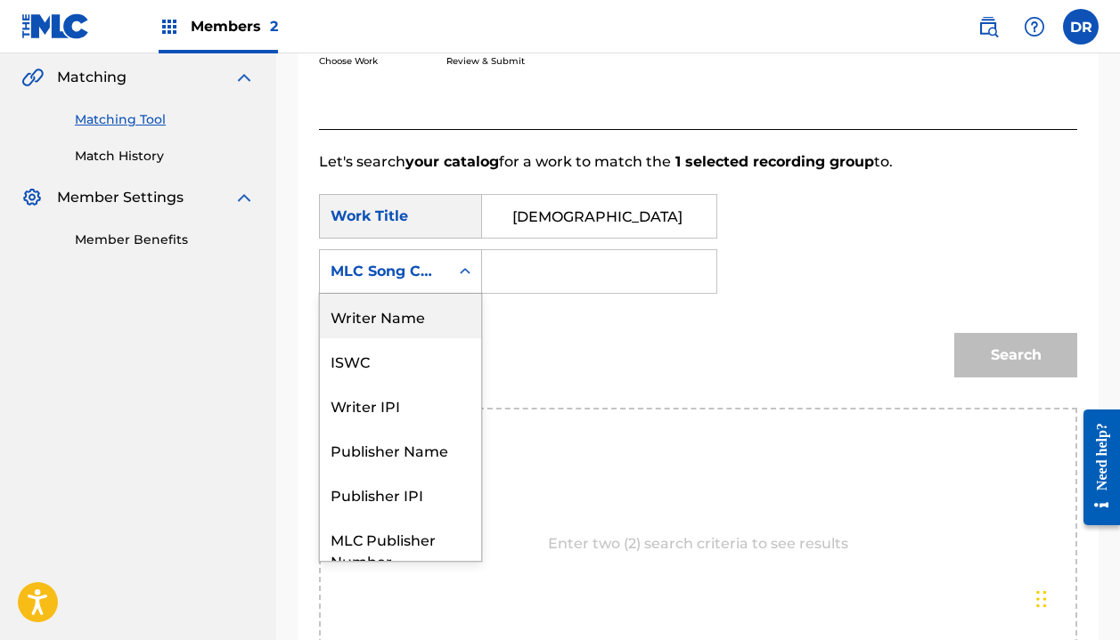
click at [380, 319] on div "Writer Name" at bounding box center [400, 316] width 161 height 45
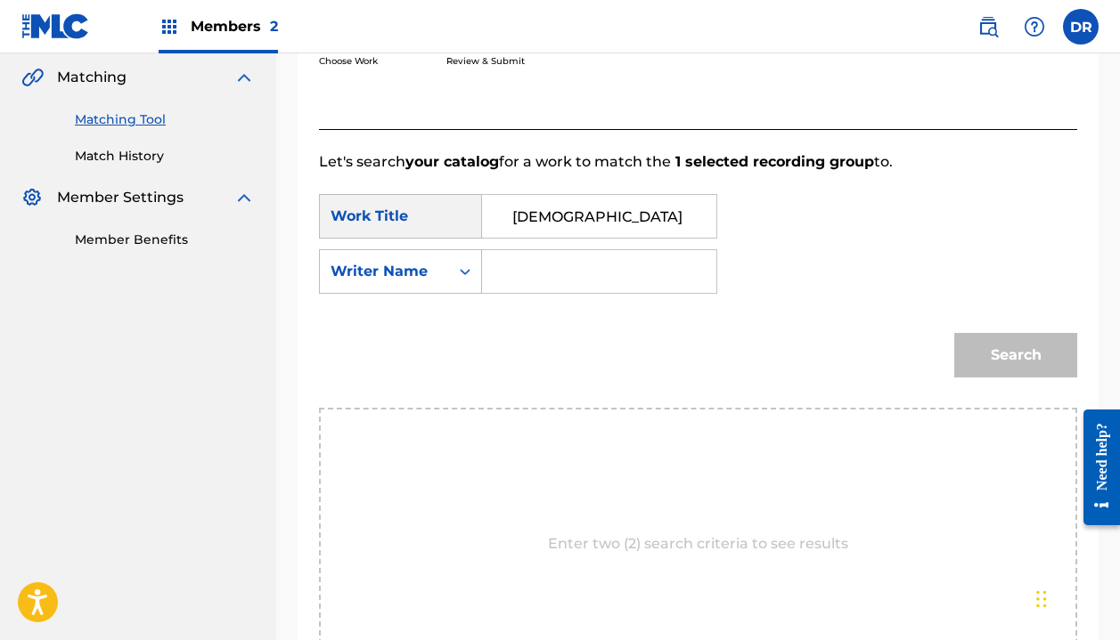
click at [539, 281] on input "Search Form" at bounding box center [599, 271] width 204 height 43
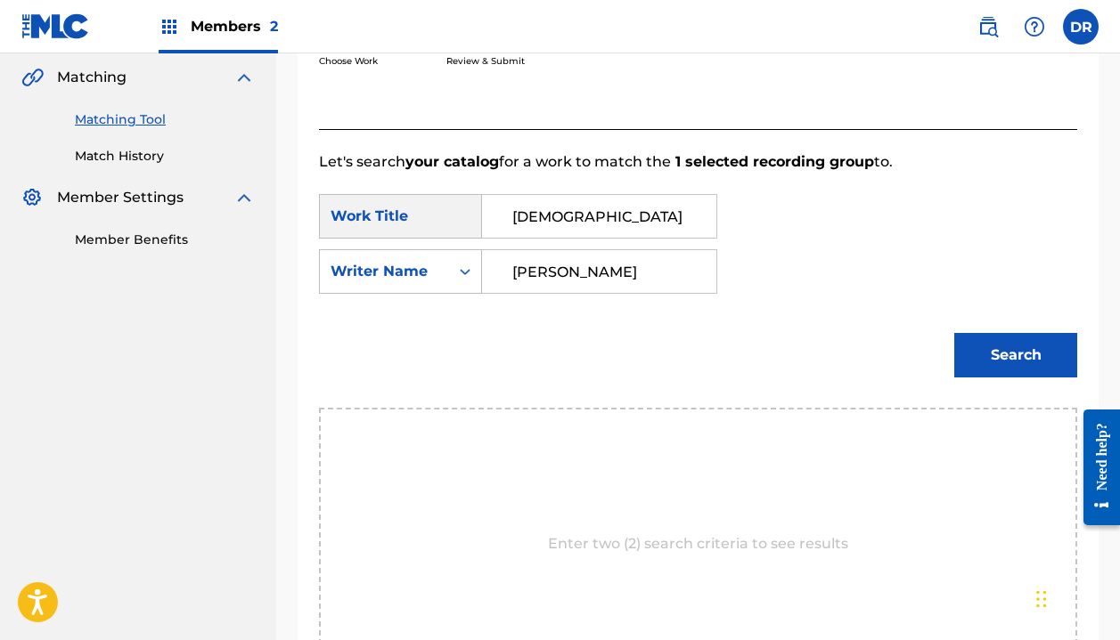
click at [1016, 355] on button "Search" at bounding box center [1015, 355] width 123 height 45
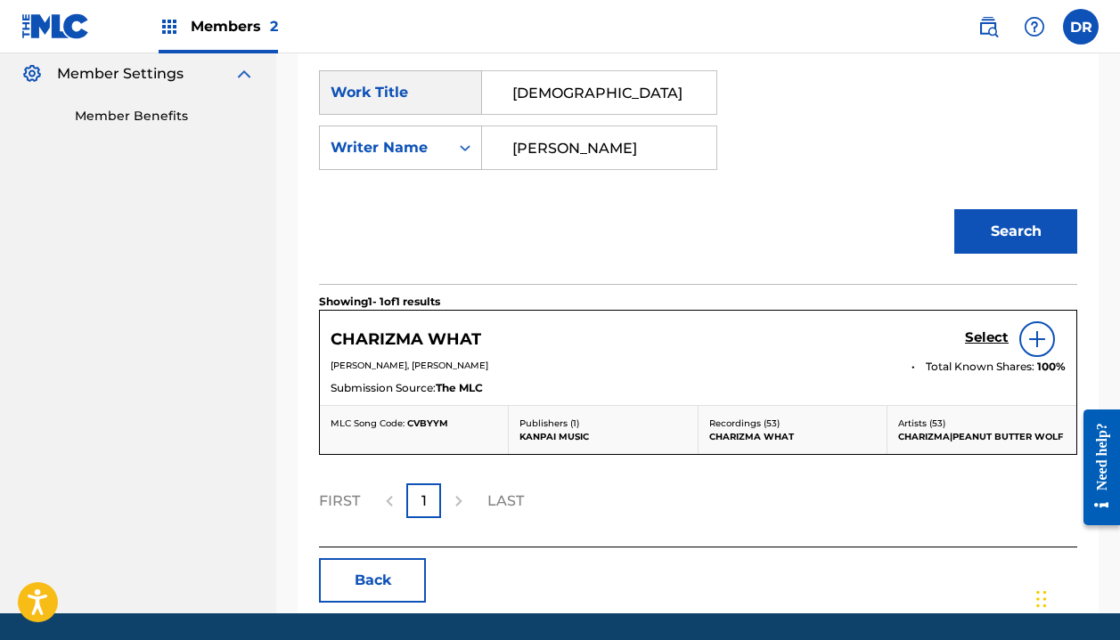
scroll to position [534, 0]
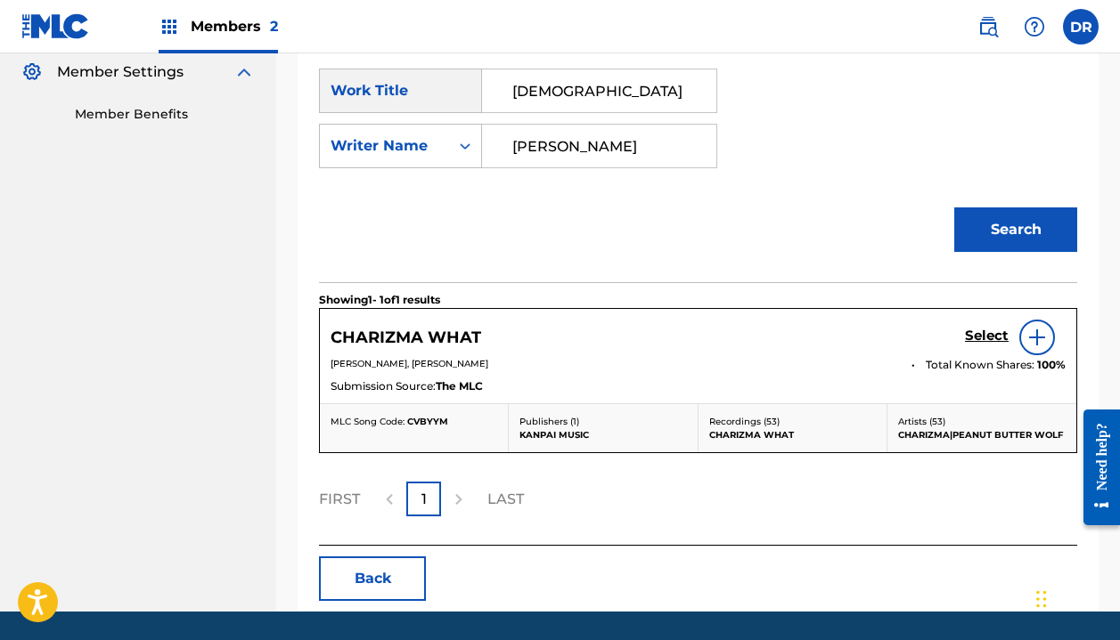
type input "[PERSON_NAME]"
click at [974, 330] on h5 "Select" at bounding box center [987, 336] width 44 height 17
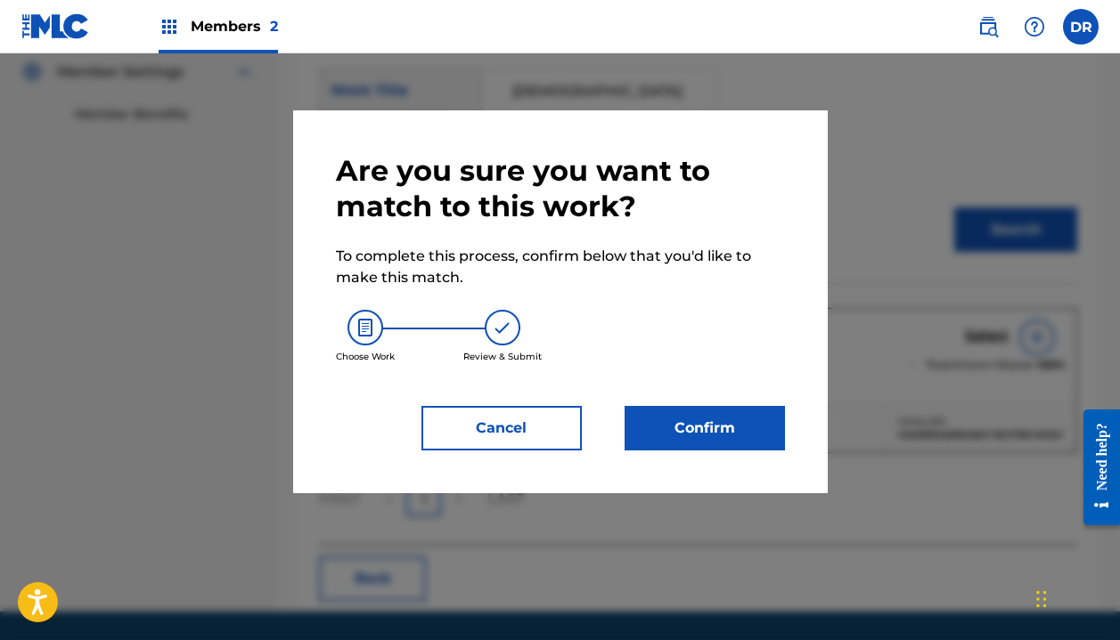
click at [690, 416] on button "Confirm" at bounding box center [704, 428] width 160 height 45
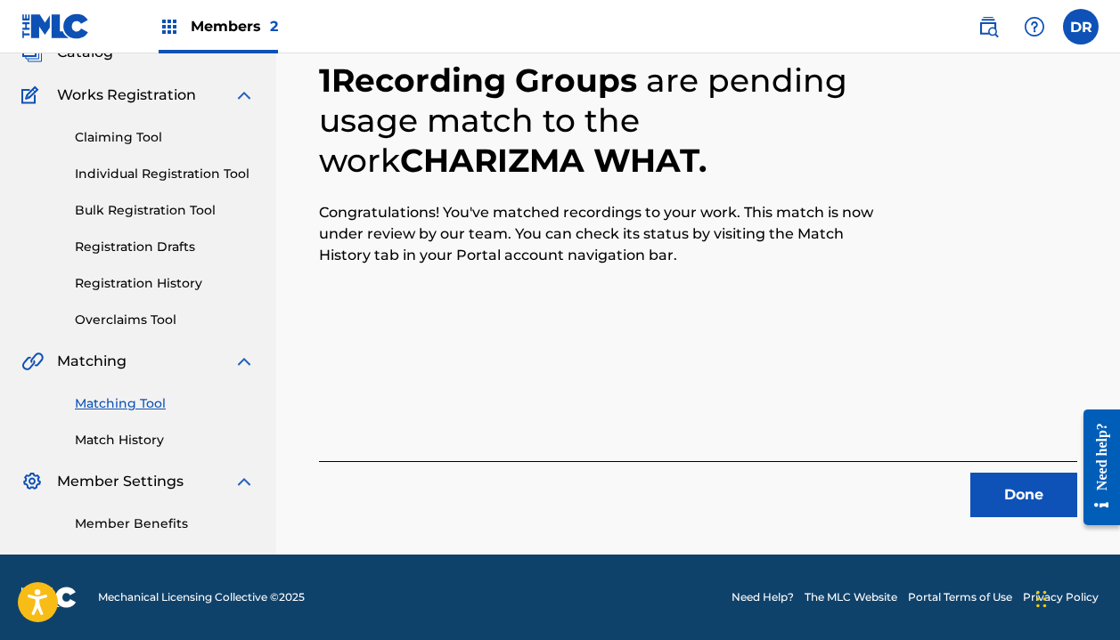
scroll to position [125, 0]
click at [990, 485] on button "Done" at bounding box center [1023, 495] width 107 height 45
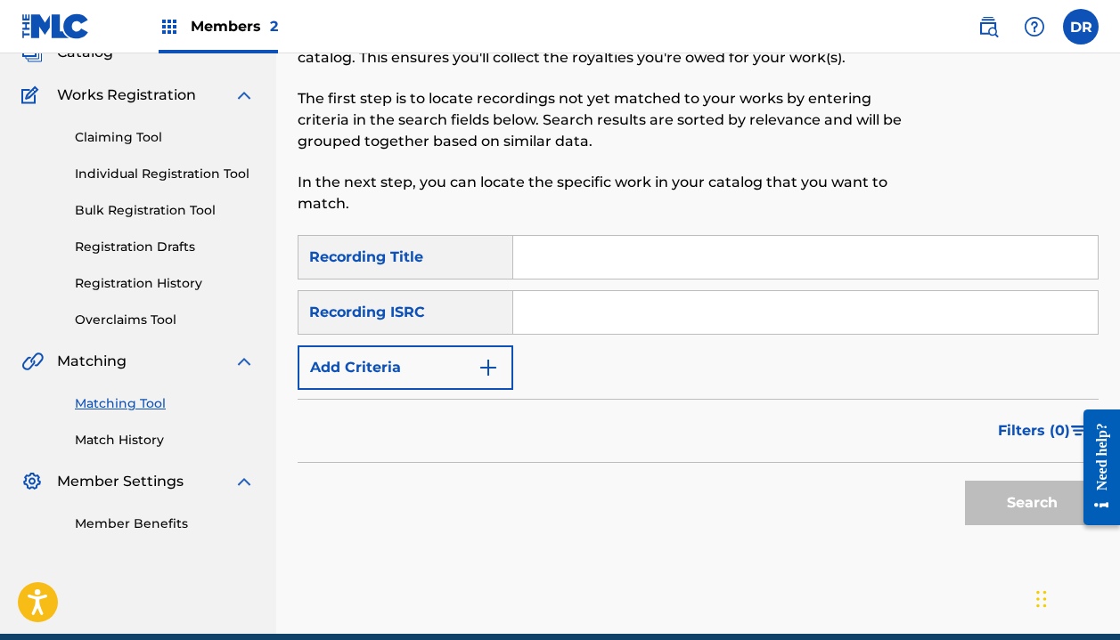
click at [601, 287] on div "SearchWithCriteria69701979-eb7e-4552-87d7-3c30d7df7abd Recording Title SearchWi…" at bounding box center [698, 312] width 801 height 155
click at [601, 257] on input "Search Form" at bounding box center [805, 257] width 584 height 43
type input "cut the play"
click at [407, 362] on button "Add Criteria" at bounding box center [406, 368] width 216 height 45
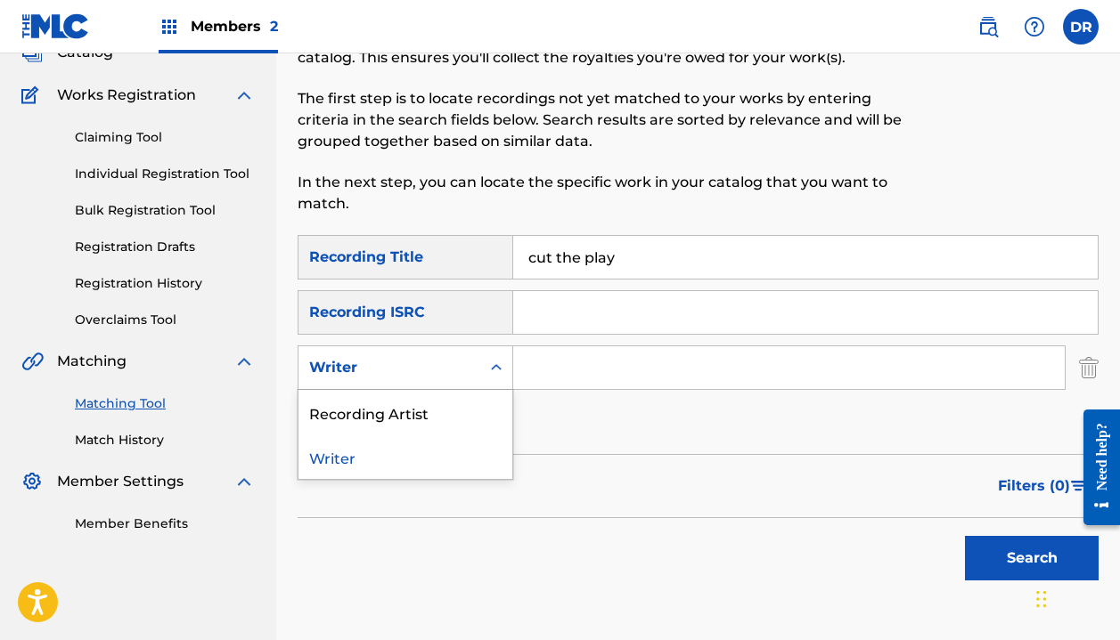
click at [407, 367] on div "Writer" at bounding box center [389, 367] width 160 height 21
click at [404, 413] on div "Recording Artist" at bounding box center [405, 412] width 214 height 45
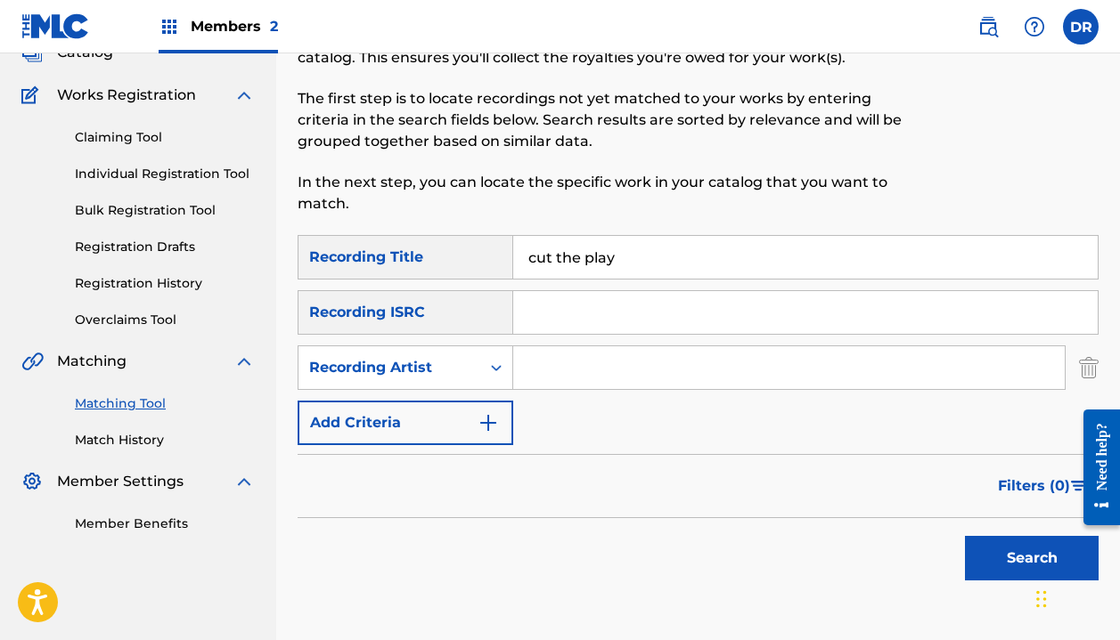
click at [573, 363] on input "Search Form" at bounding box center [788, 368] width 551 height 43
type input "[DEMOGRAPHIC_DATA]"
click at [1032, 559] on button "Search" at bounding box center [1032, 558] width 134 height 45
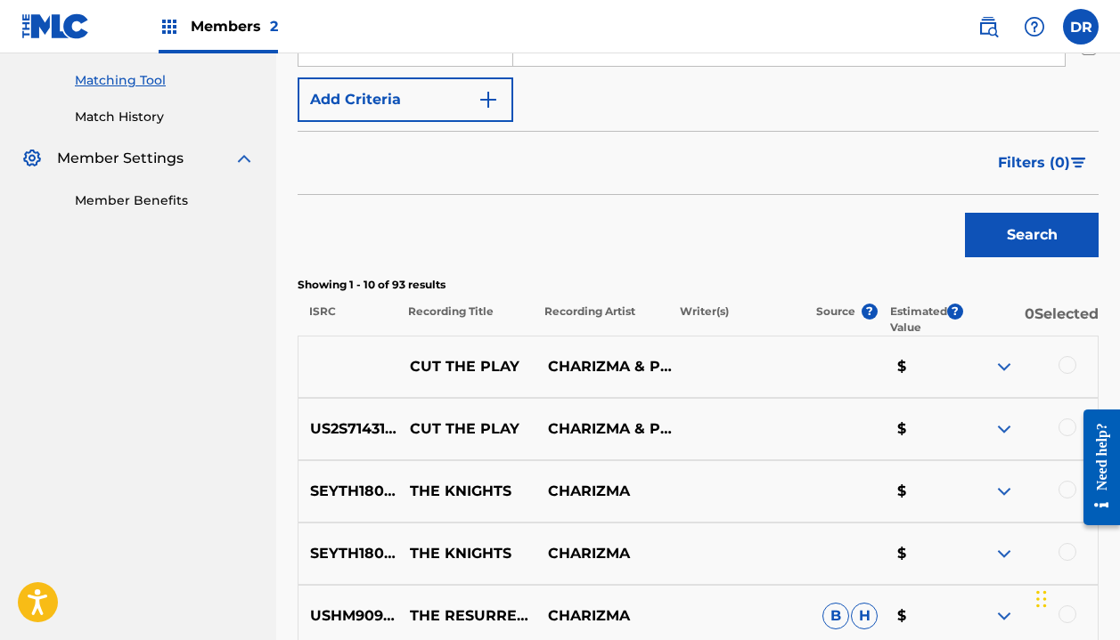
scroll to position [449, 0]
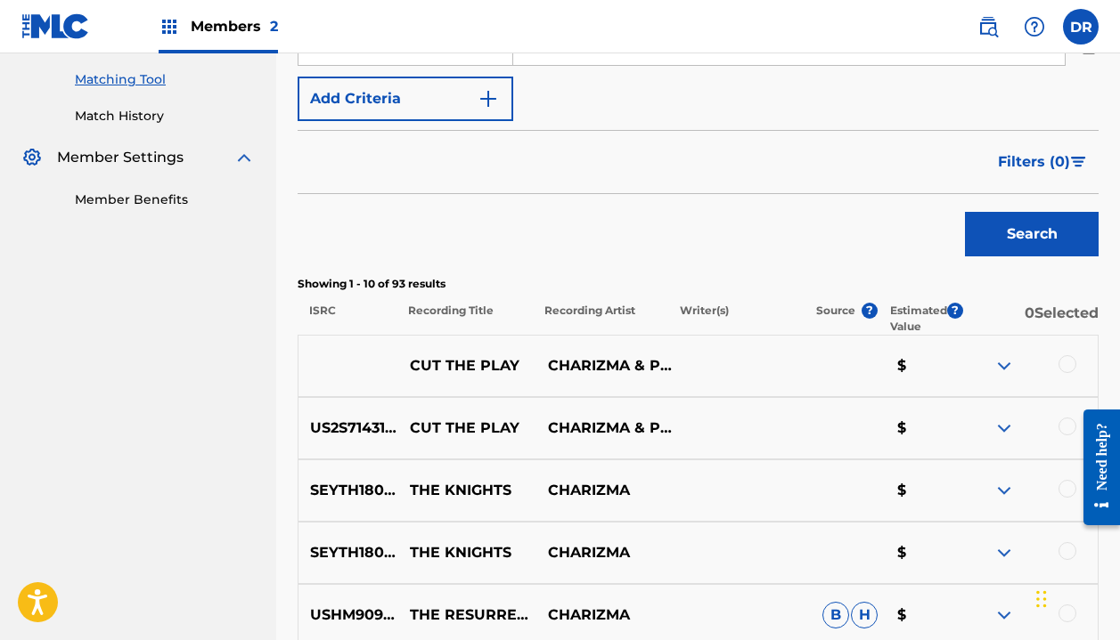
click at [1063, 360] on div at bounding box center [1067, 364] width 18 height 18
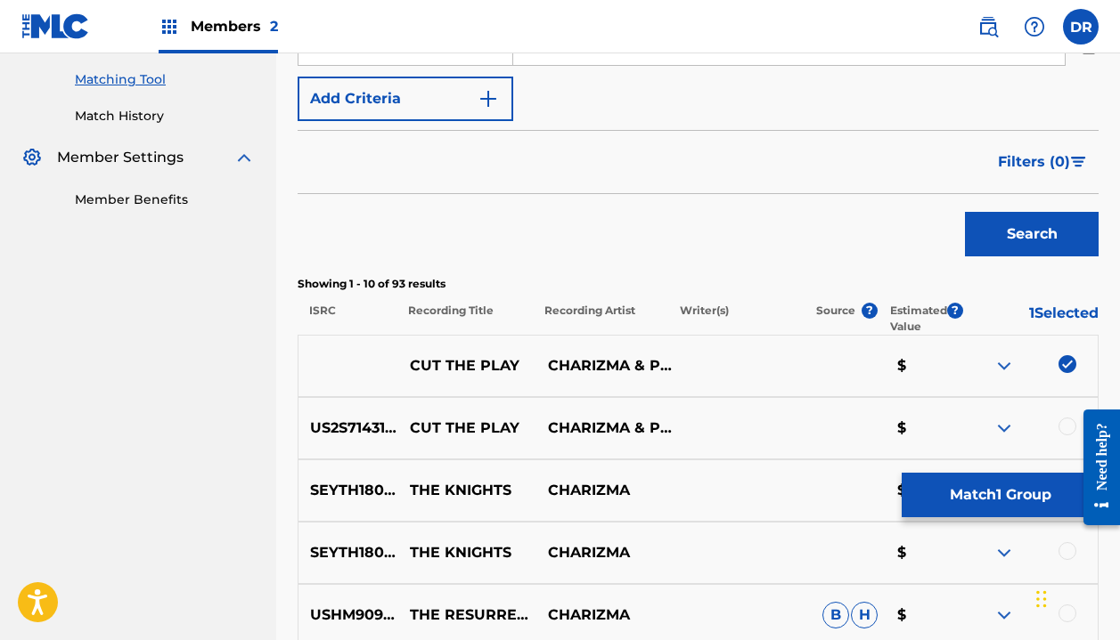
click at [1063, 441] on div "US2S71431003 CUT THE PLAY CHARIZMA & PEANUT BUTTER WOLF $" at bounding box center [698, 428] width 801 height 62
click at [1062, 436] on div at bounding box center [1028, 428] width 137 height 21
click at [1065, 423] on div at bounding box center [1067, 427] width 18 height 18
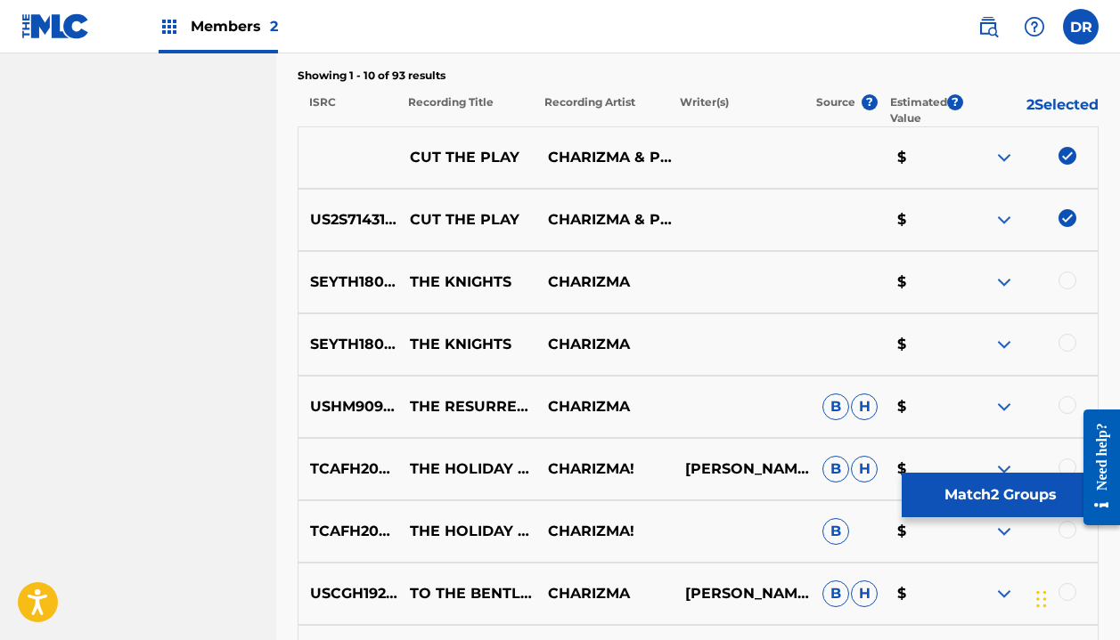
scroll to position [671, 0]
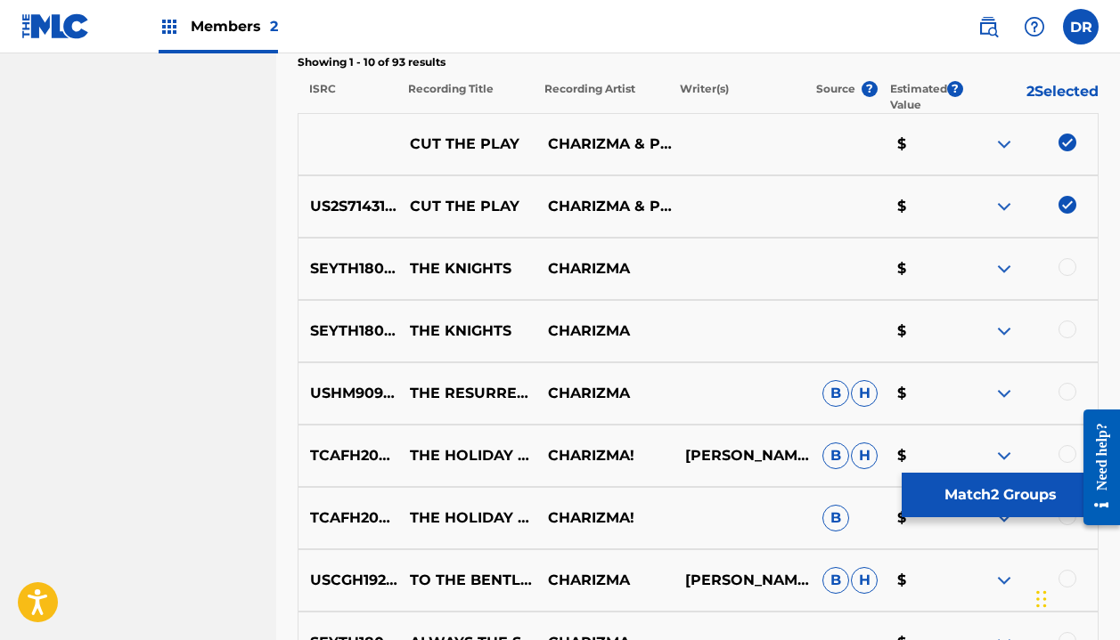
click at [945, 501] on button "Match 2 Groups" at bounding box center [1000, 495] width 197 height 45
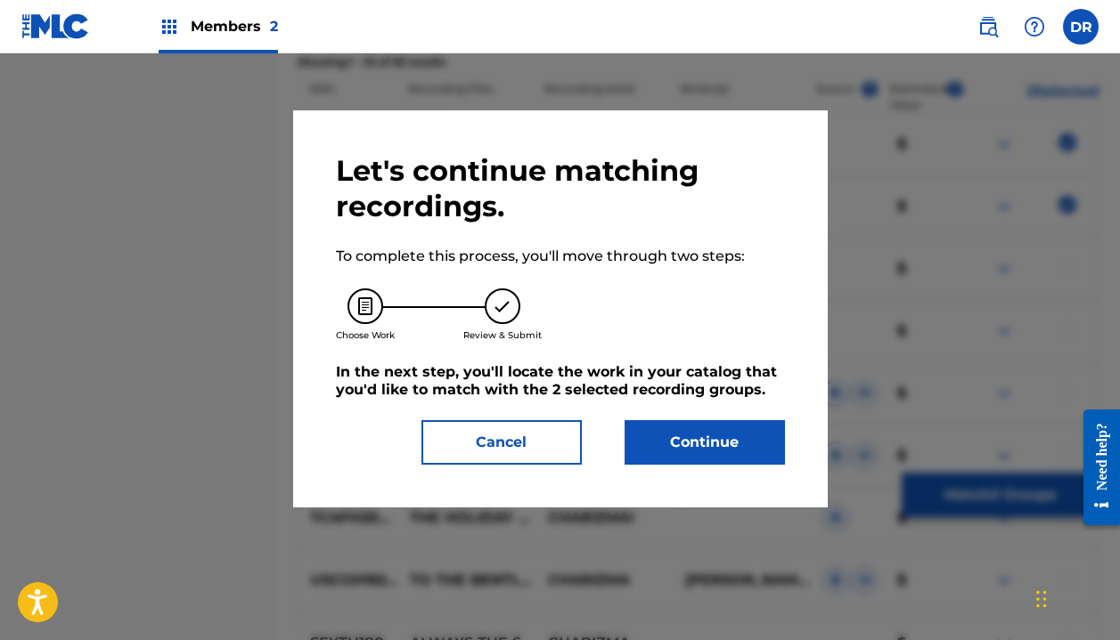
click at [723, 440] on button "Continue" at bounding box center [704, 442] width 160 height 45
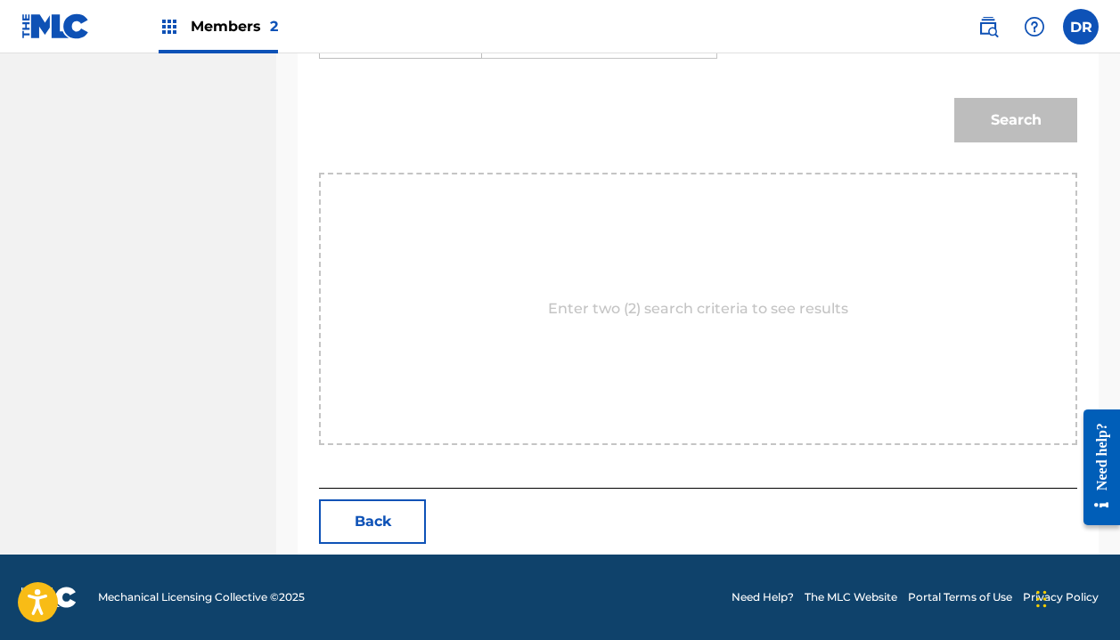
scroll to position [409, 0]
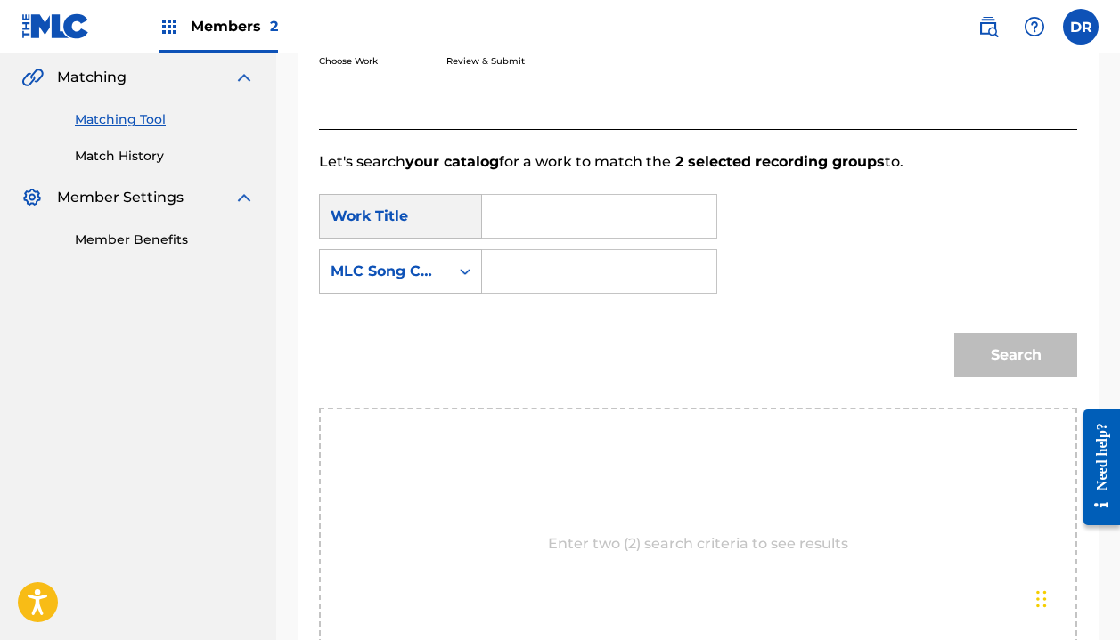
click at [489, 207] on div "Search Form" at bounding box center [599, 216] width 235 height 45
click at [513, 216] on input "Search Form" at bounding box center [599, 216] width 204 height 43
click at [511, 271] on div "cut the play" at bounding box center [512, 267] width 30 height 53
type input "cut the play"
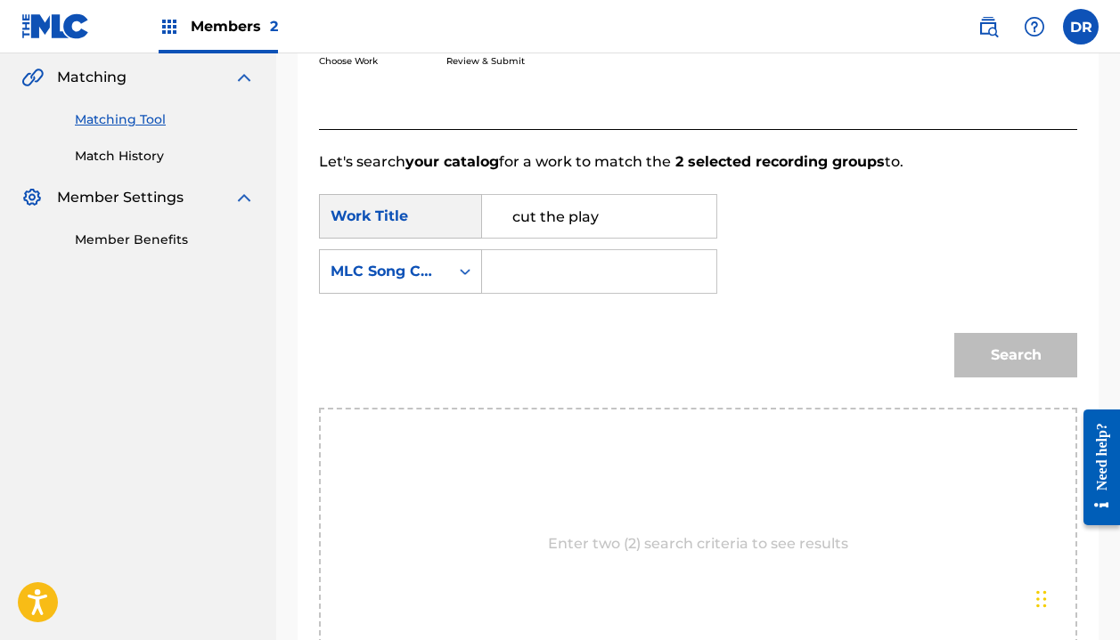
click at [512, 273] on input "Search Form" at bounding box center [599, 271] width 204 height 43
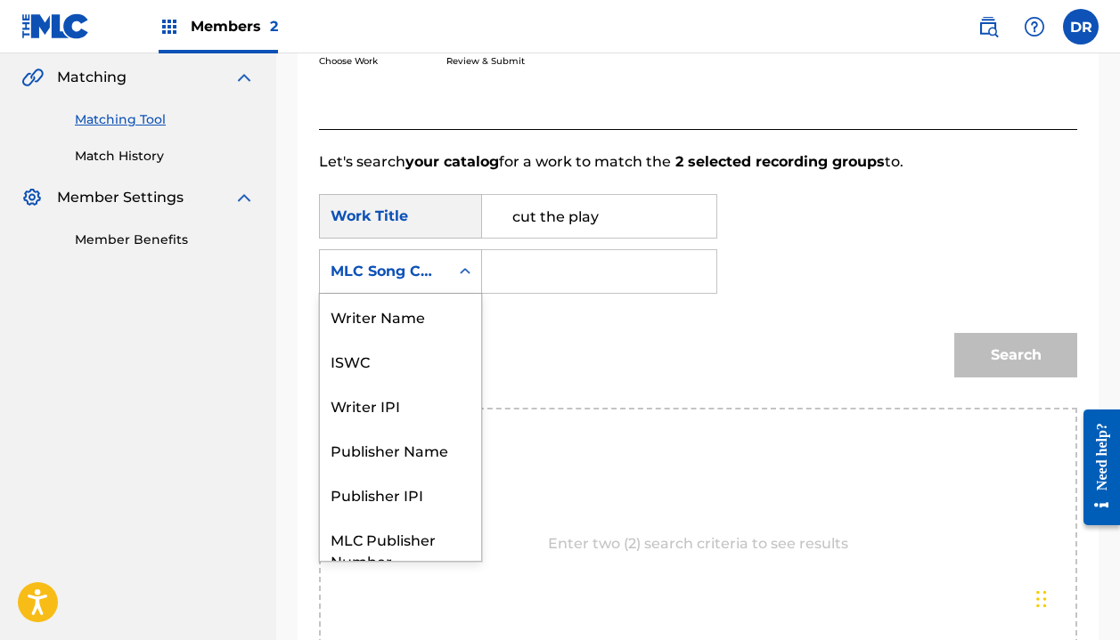
click at [447, 260] on div "MLC Song Code" at bounding box center [384, 272] width 129 height 34
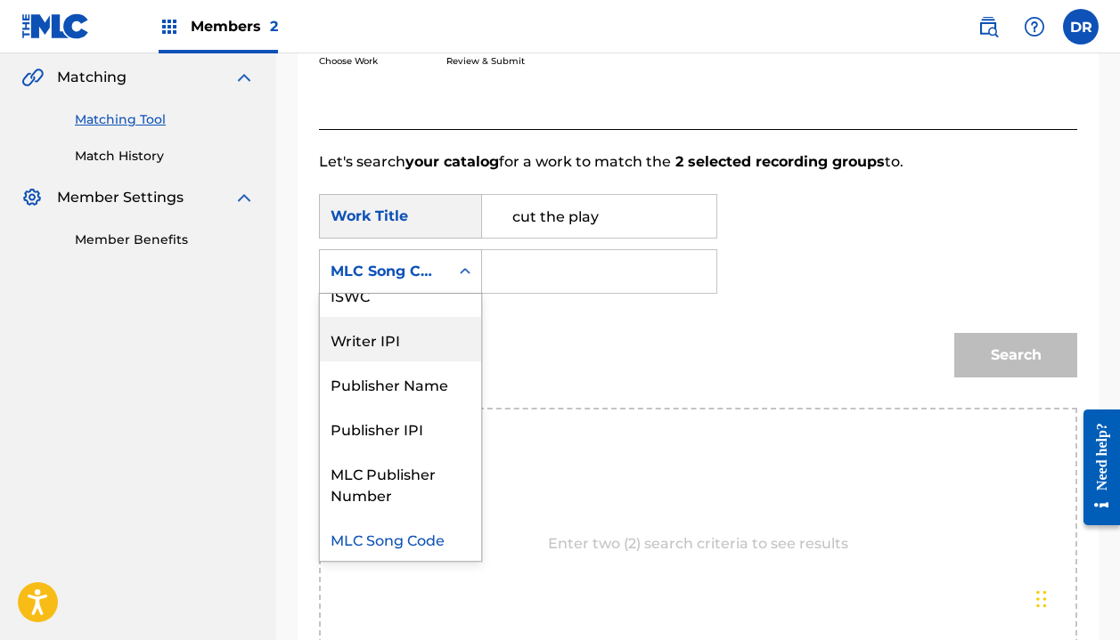
scroll to position [0, 0]
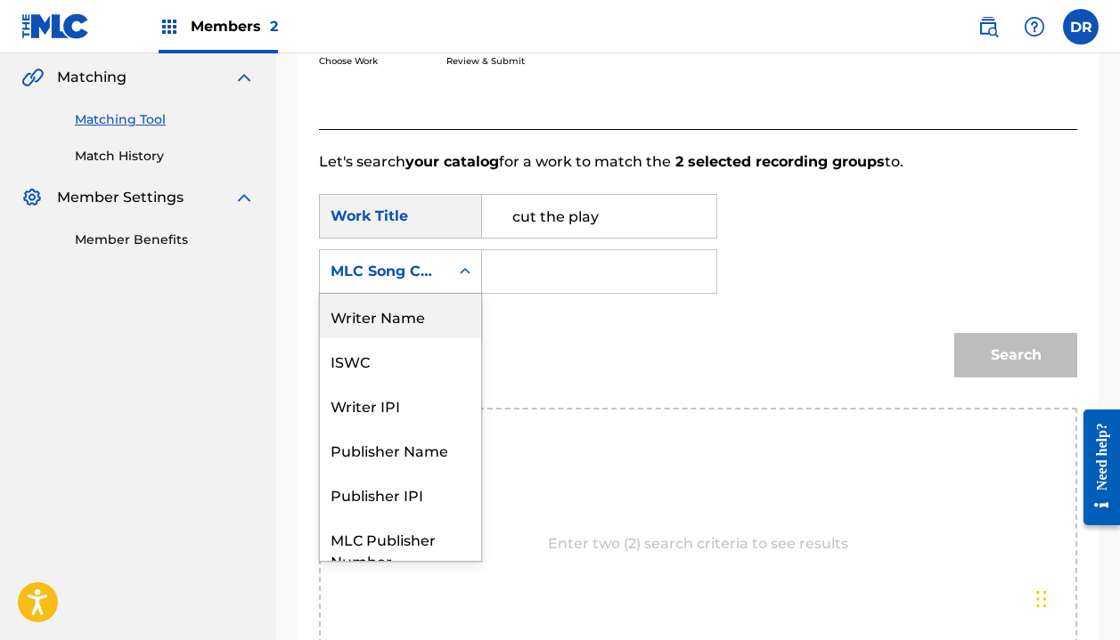
click at [414, 323] on div "Writer Name" at bounding box center [400, 316] width 161 height 45
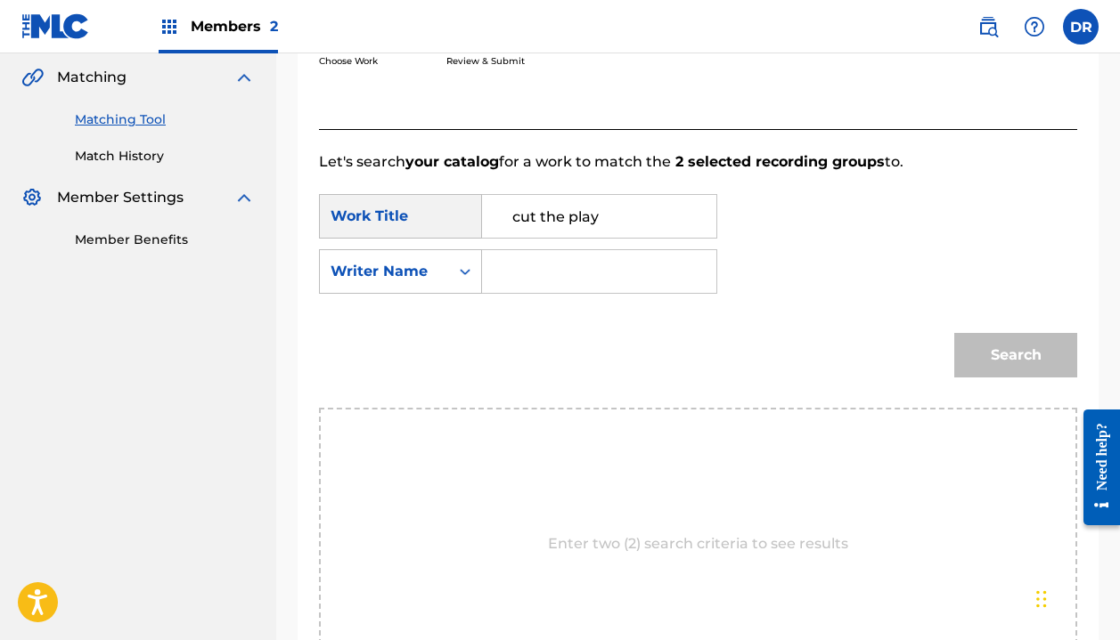
click at [575, 261] on input "Search Form" at bounding box center [599, 271] width 204 height 43
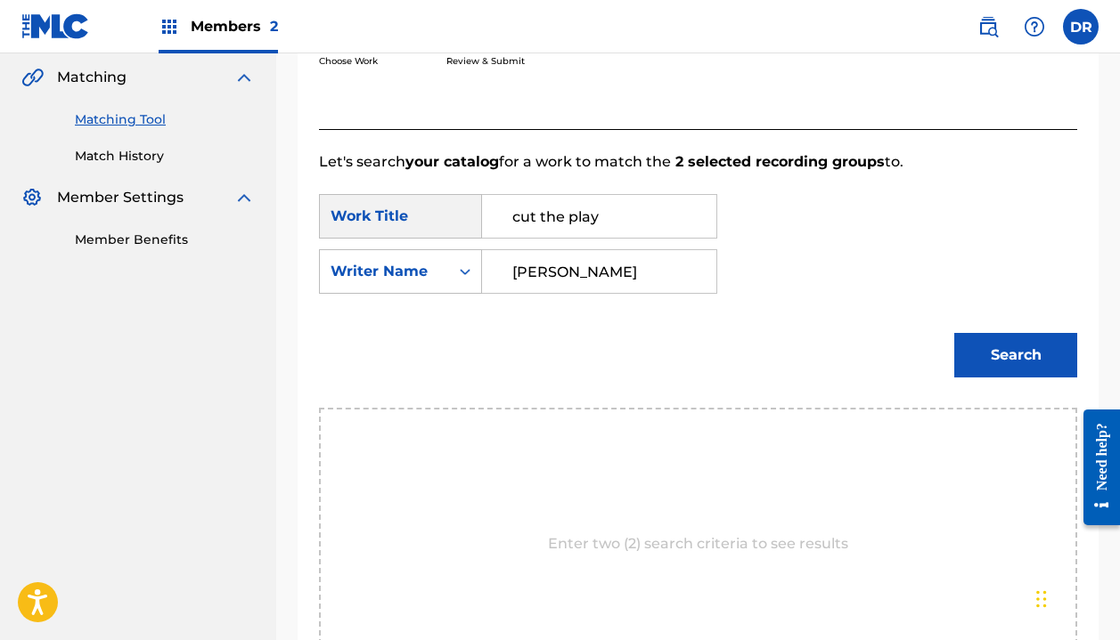
click at [1016, 355] on button "Search" at bounding box center [1015, 355] width 123 height 45
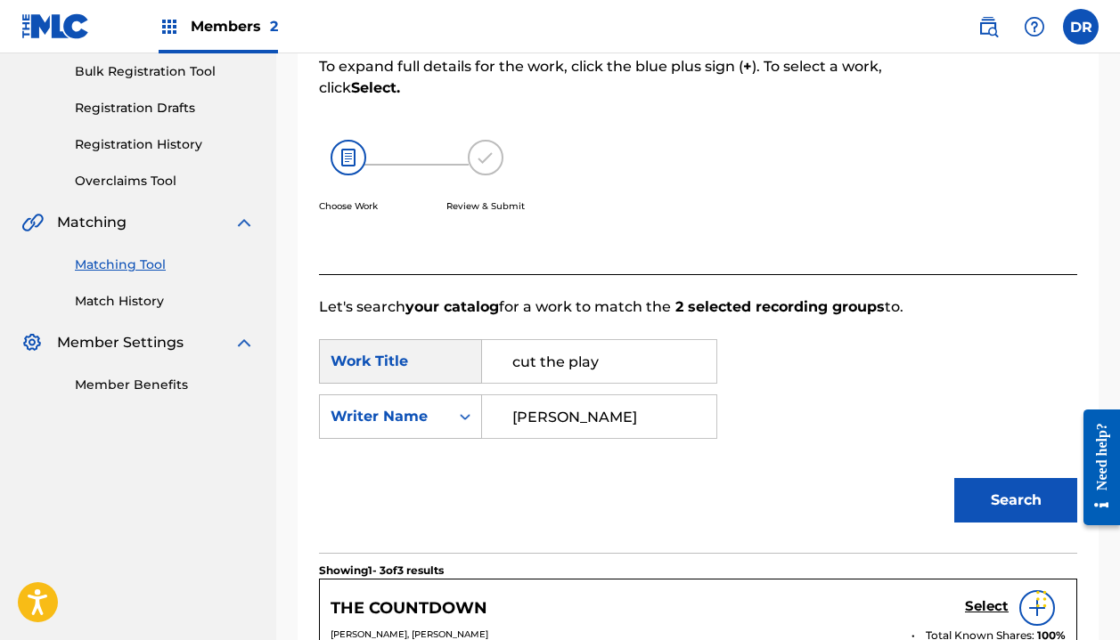
scroll to position [263, 0]
type input "[PERSON_NAME]"
click at [669, 376] on input "cut the play" at bounding box center [599, 362] width 204 height 43
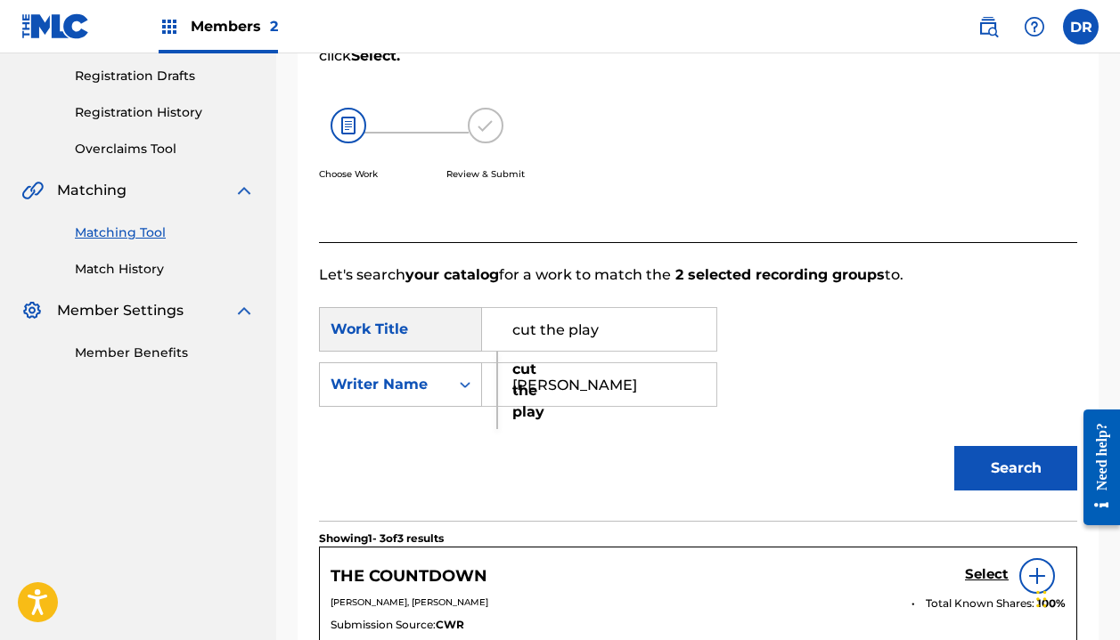
scroll to position [300, 0]
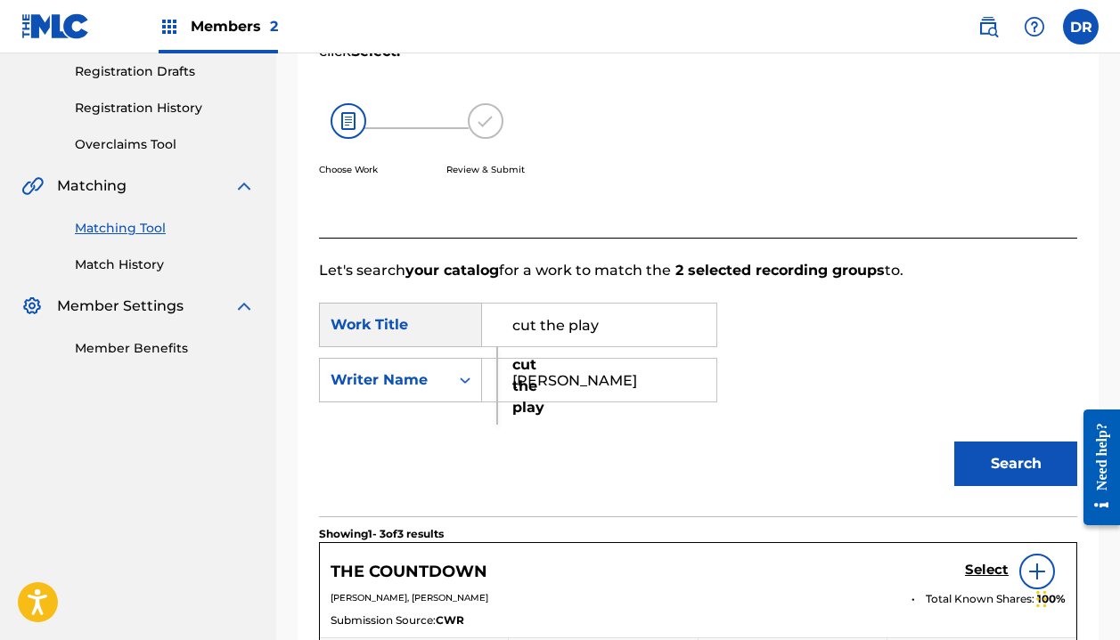
click at [519, 383] on strong "the" at bounding box center [524, 386] width 25 height 17
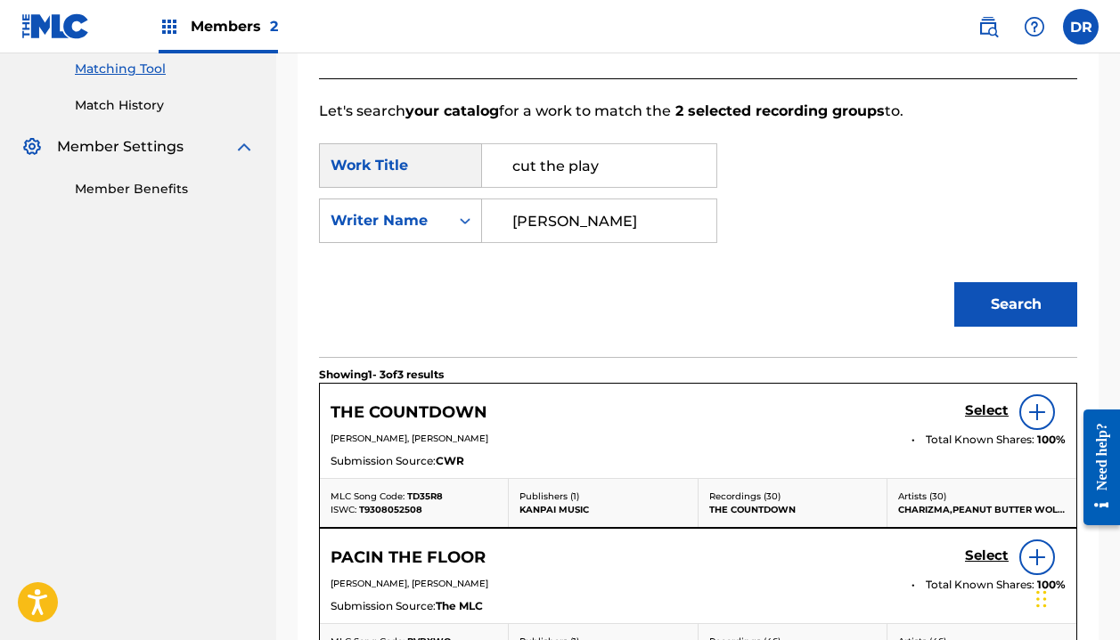
click at [984, 306] on button "Search" at bounding box center [1015, 304] width 123 height 45
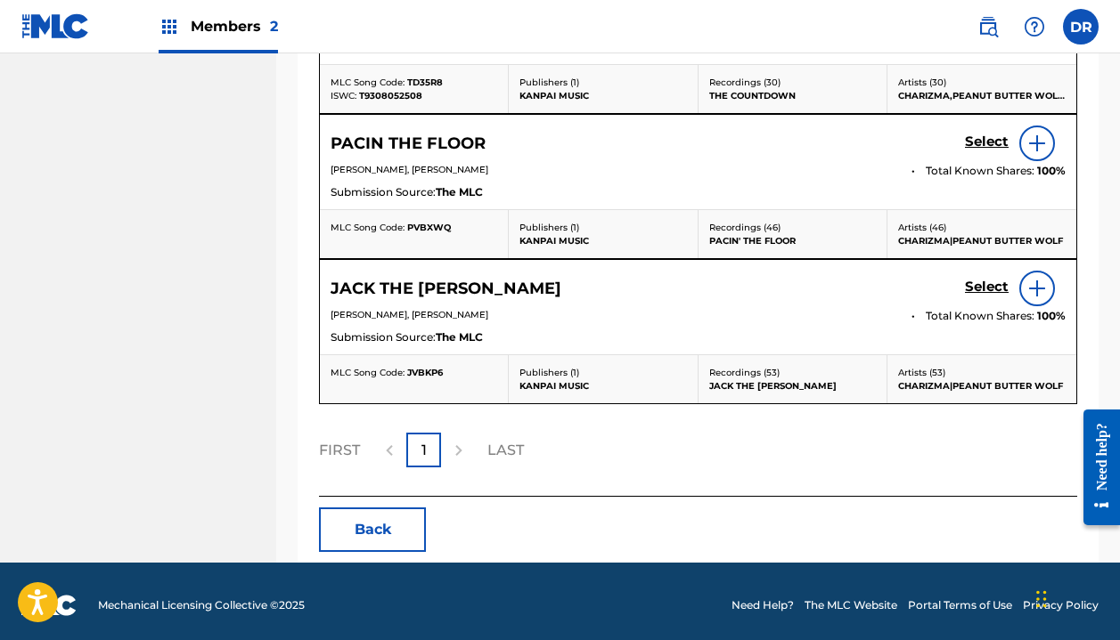
click at [382, 537] on button "Back" at bounding box center [372, 530] width 107 height 45
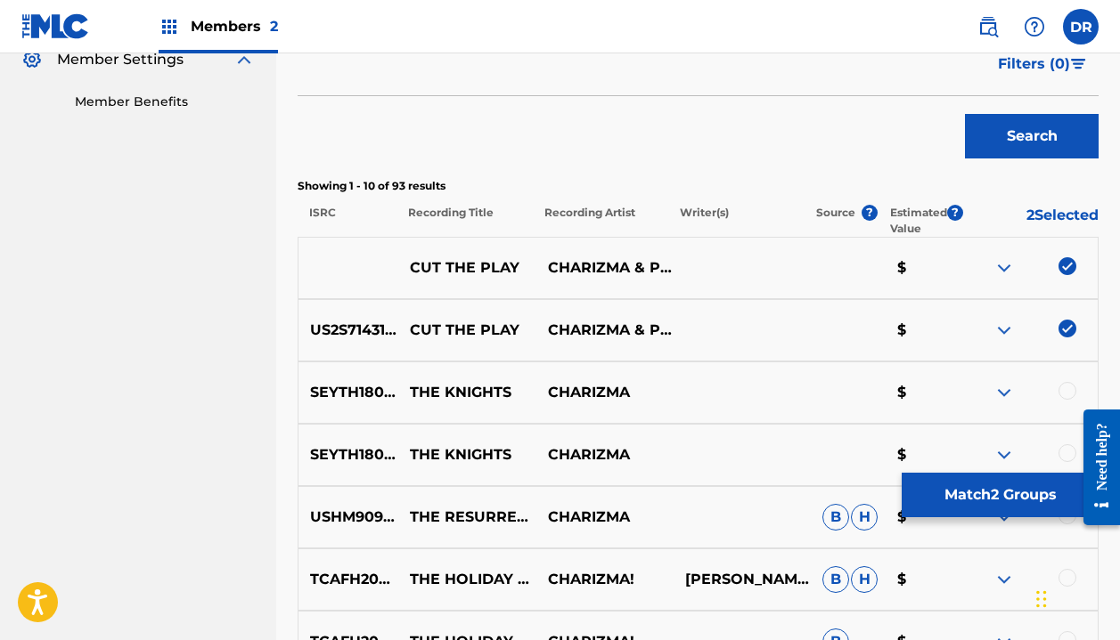
scroll to position [477, 0]
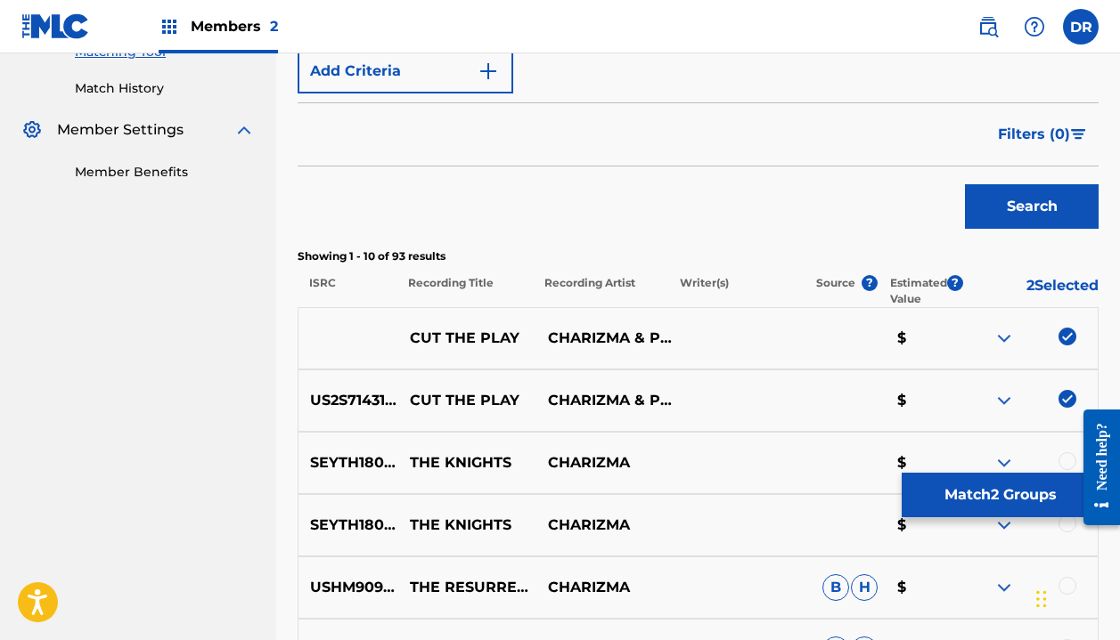
click at [945, 499] on button "Match 2 Groups" at bounding box center [1000, 495] width 197 height 45
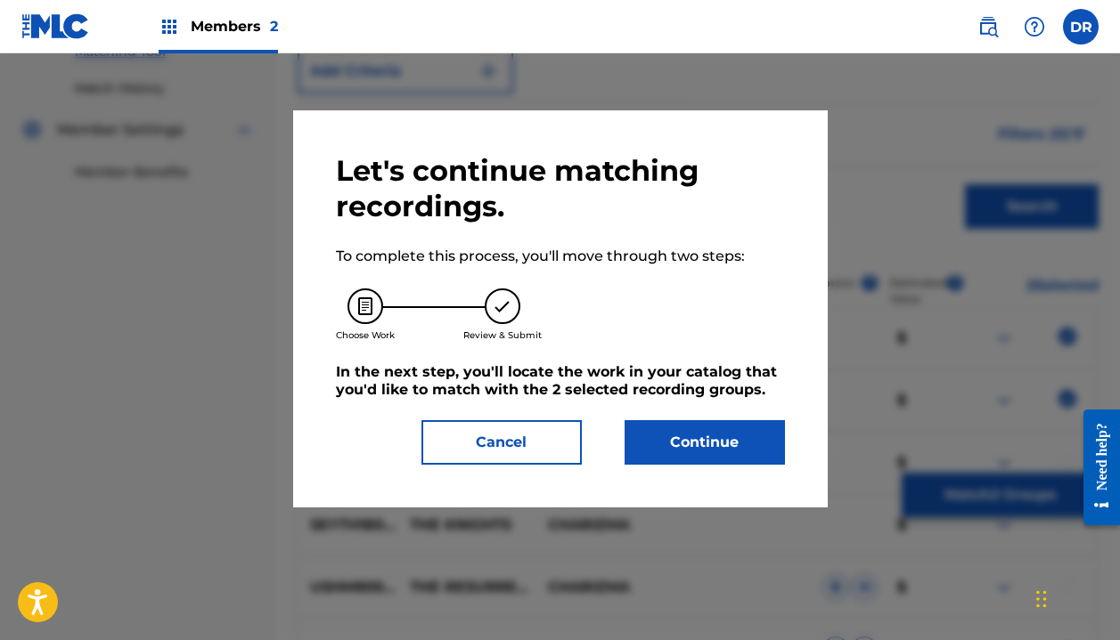
click at [727, 454] on button "Continue" at bounding box center [704, 442] width 160 height 45
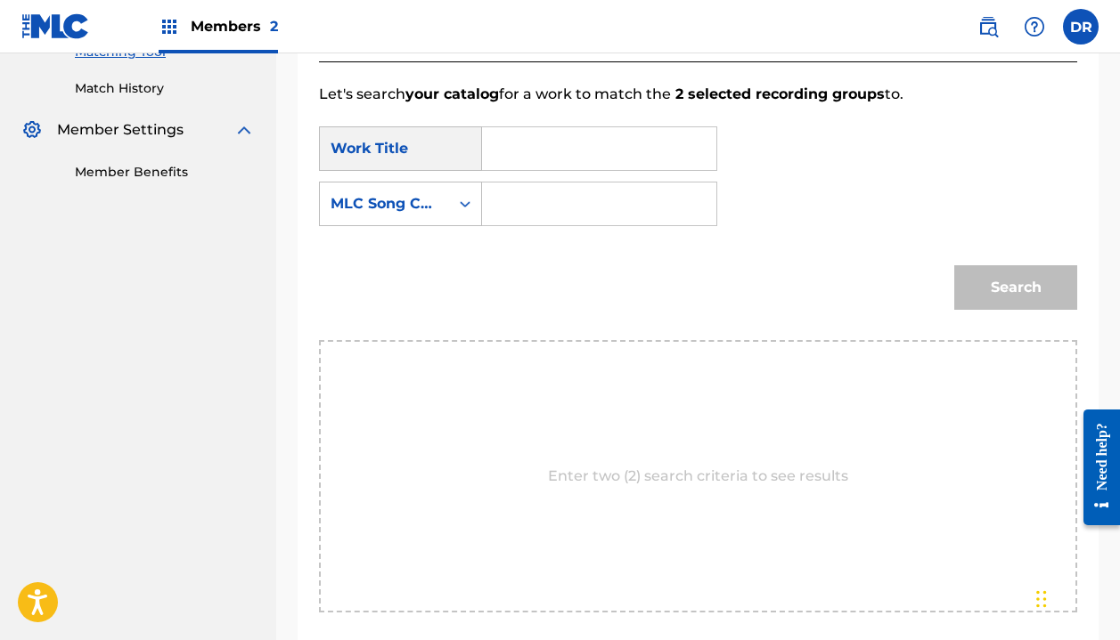
click at [553, 146] on input "Search Form" at bounding box center [599, 148] width 204 height 43
click at [528, 215] on strong "the" at bounding box center [524, 209] width 25 height 17
type input "cut the play"
click at [534, 215] on input "Search Form" at bounding box center [599, 204] width 204 height 43
click at [431, 214] on div "MLC Song Code" at bounding box center [384, 204] width 129 height 34
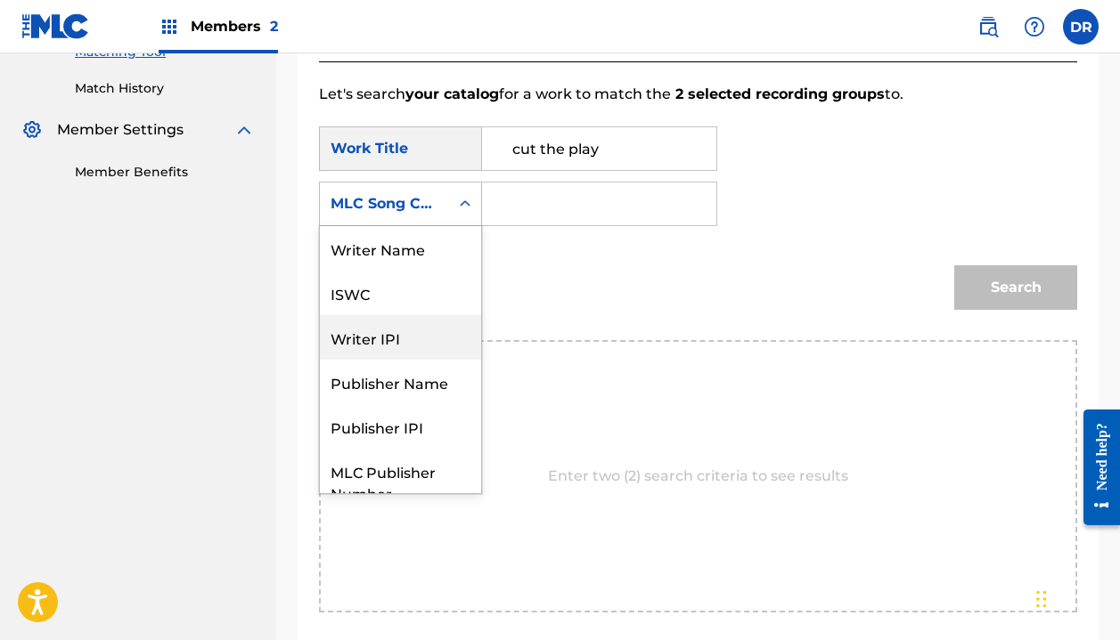
scroll to position [0, 0]
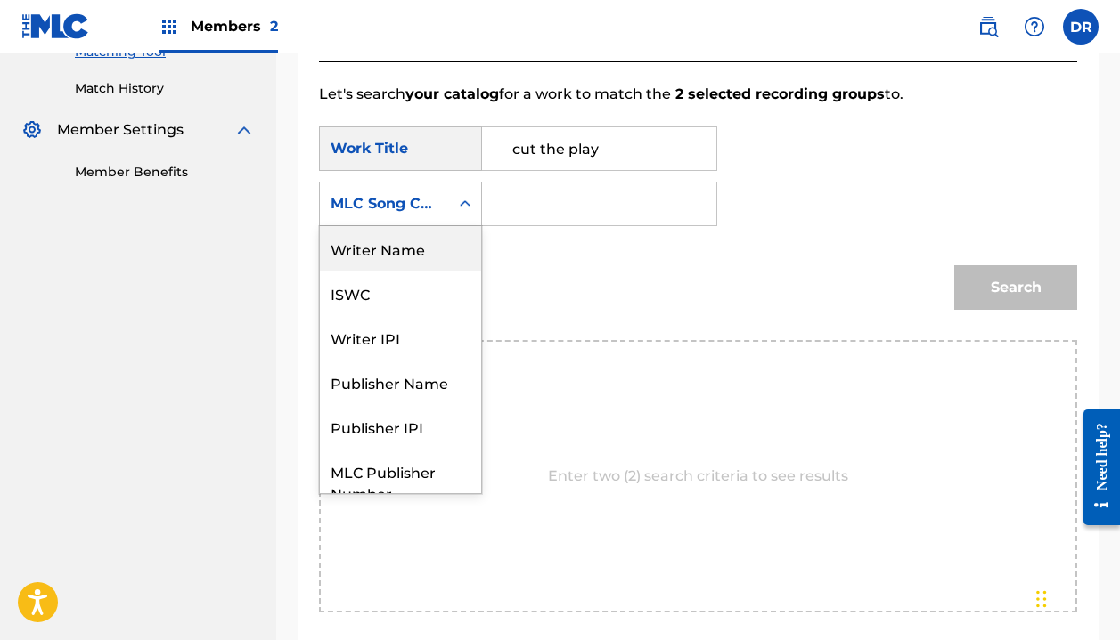
click at [398, 257] on div "Writer Name" at bounding box center [400, 248] width 161 height 45
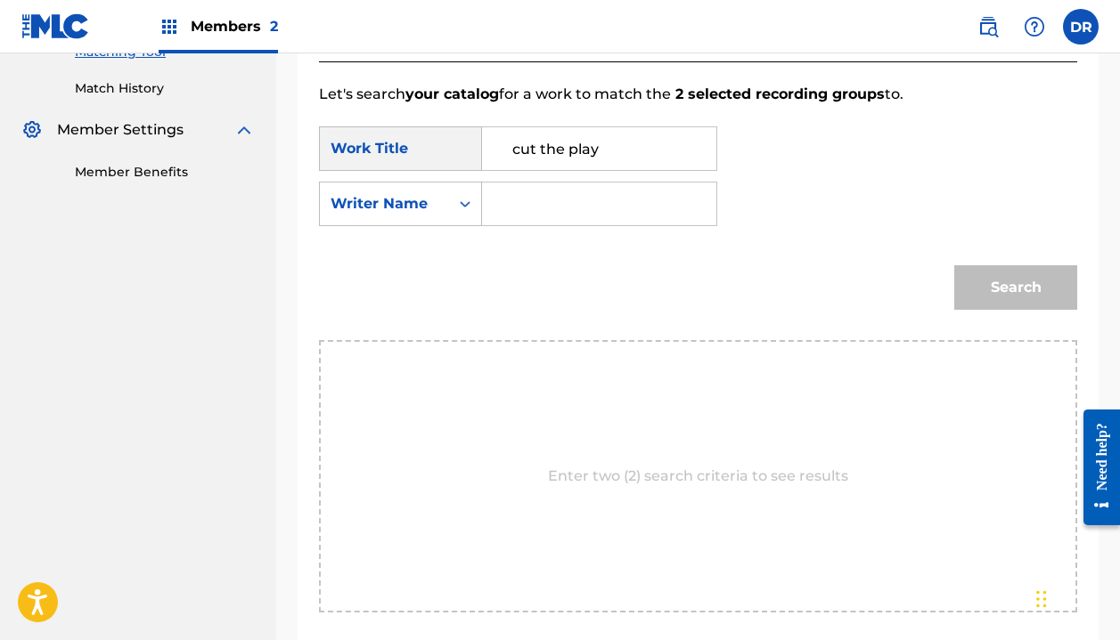
click at [578, 200] on input "Search Form" at bounding box center [599, 204] width 204 height 43
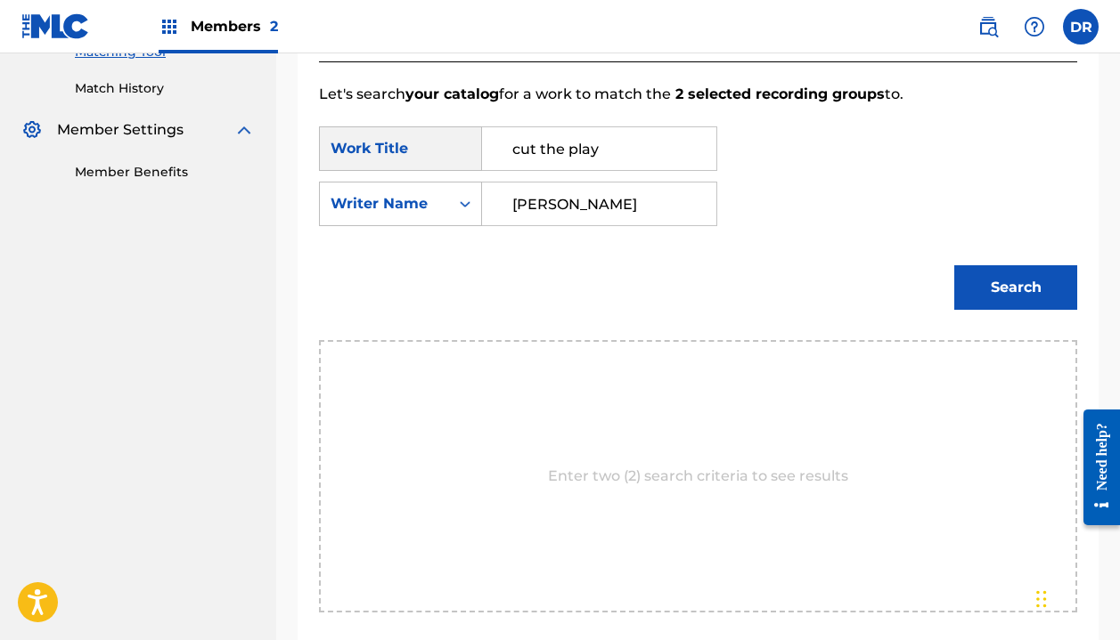
click at [1016, 288] on button "Search" at bounding box center [1015, 287] width 123 height 45
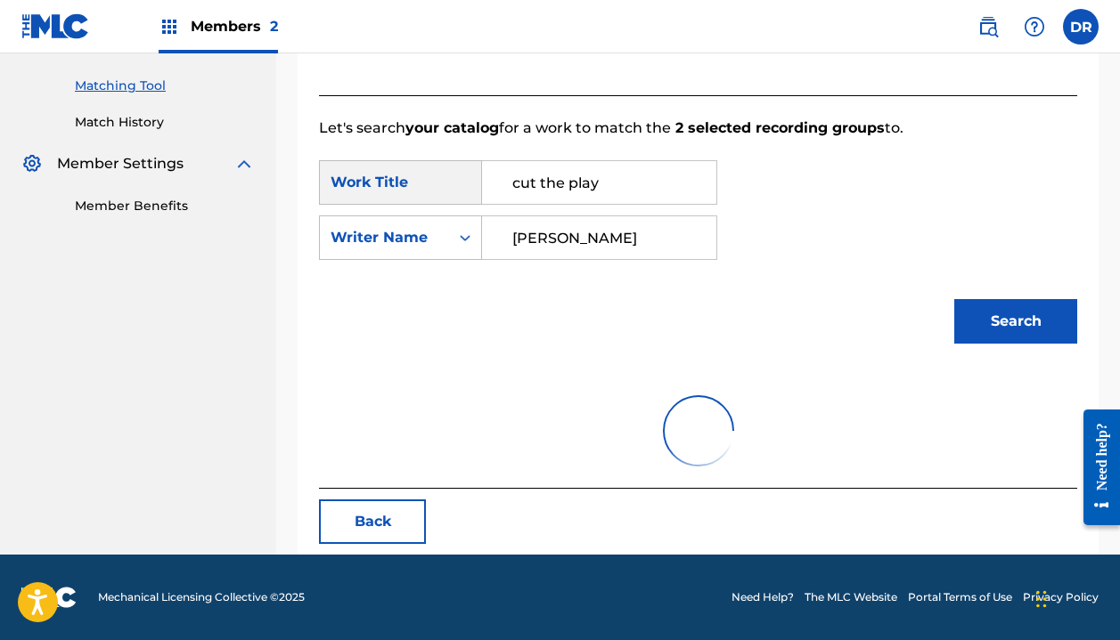
scroll to position [443, 0]
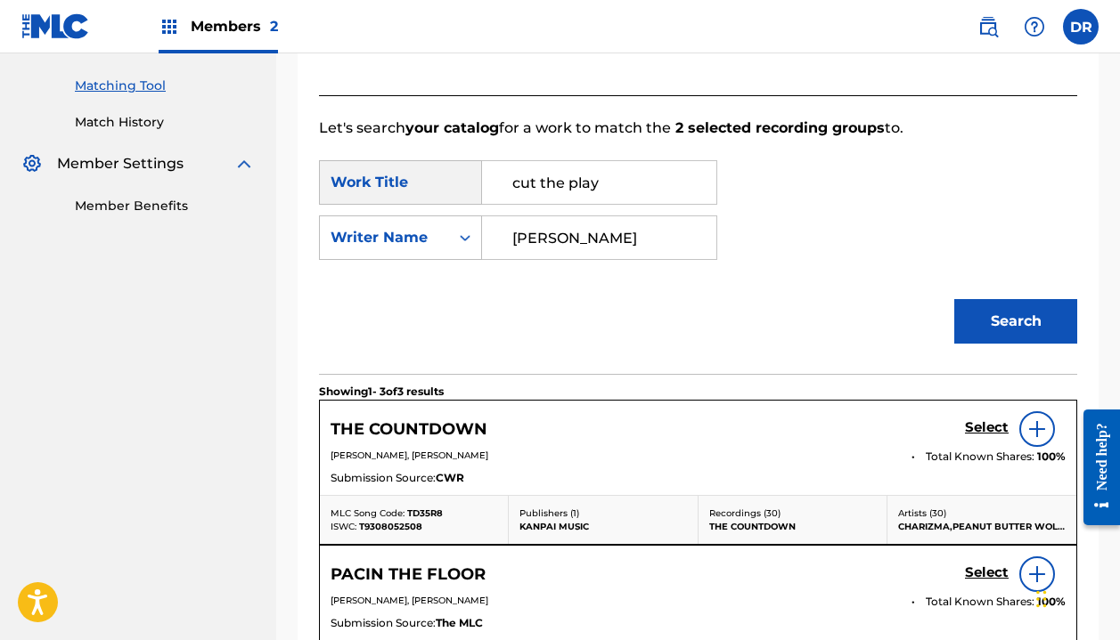
type input "[PERSON_NAME]"
